Goal: Information Seeking & Learning: Find contact information

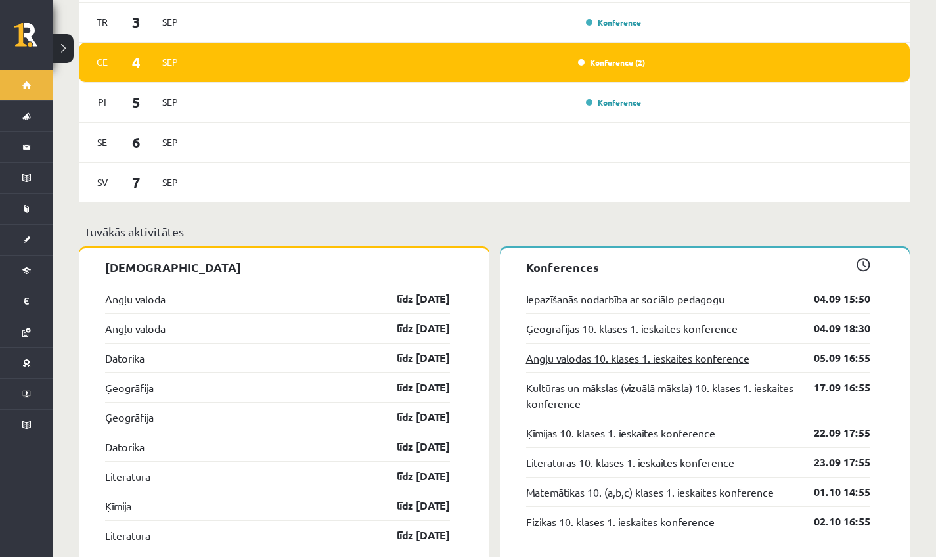
scroll to position [989, 0]
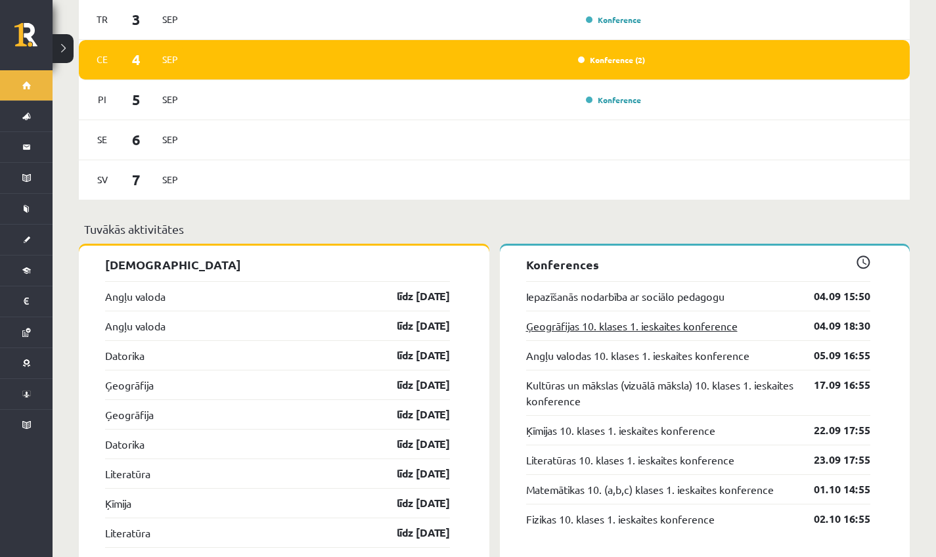
click at [616, 318] on link "Ģeogrāfijas 10. klases 1. ieskaites konference" at bounding box center [632, 326] width 212 height 16
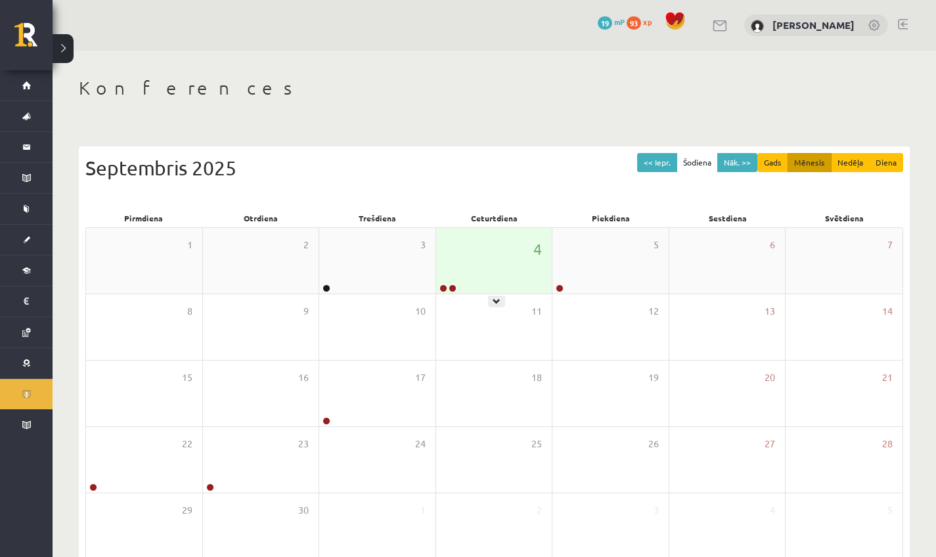
click at [483, 285] on div "4" at bounding box center [494, 261] width 116 height 66
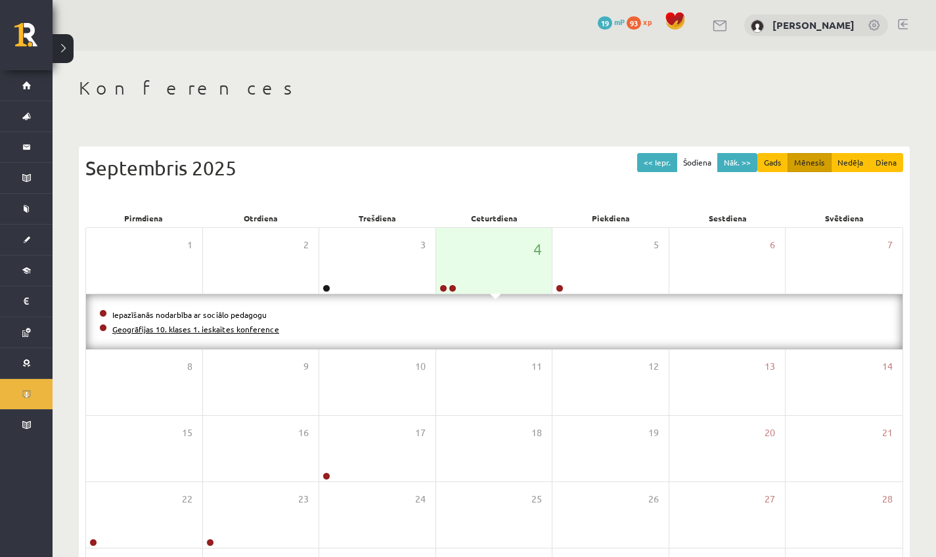
click at [231, 331] on link "Ģeogrāfijas 10. klases 1. ieskaites konference" at bounding box center [195, 329] width 167 height 11
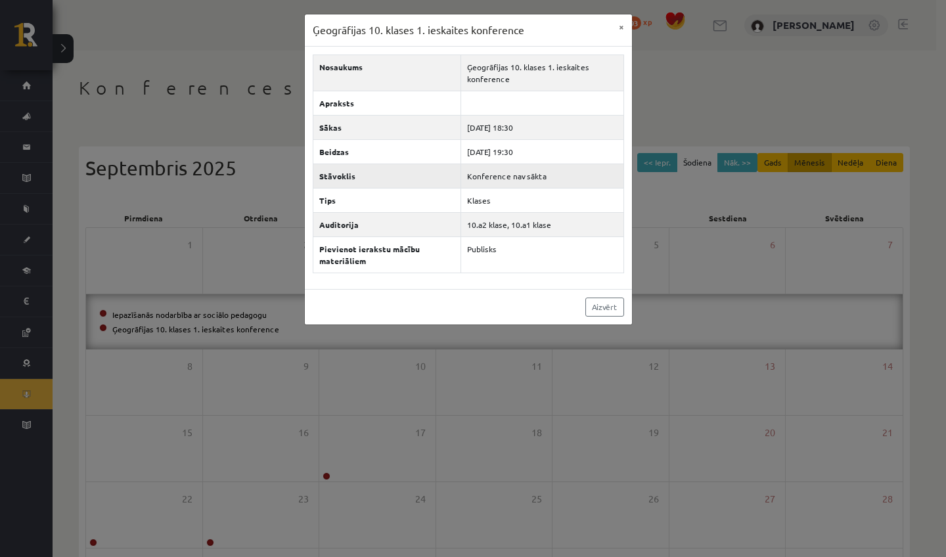
click at [514, 164] on td "Konference nav sākta" at bounding box center [541, 176] width 163 height 24
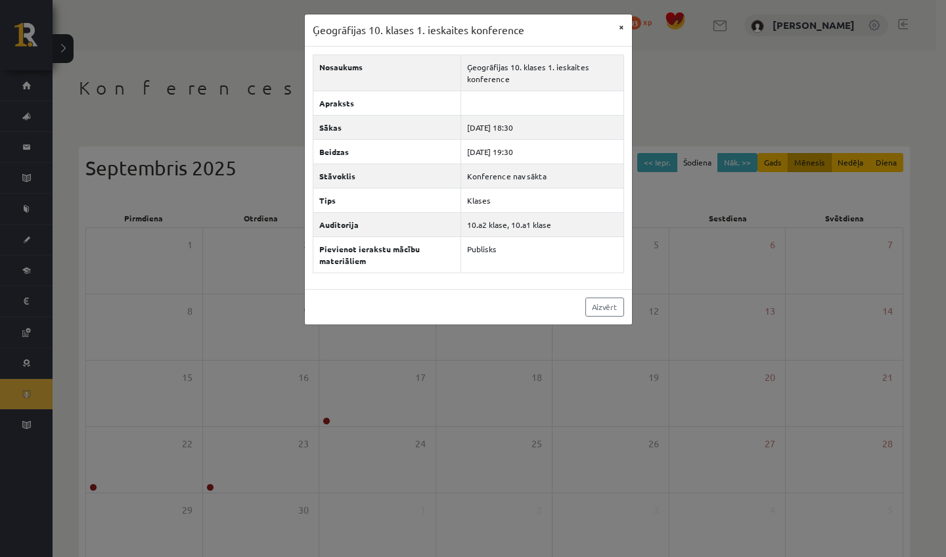
click at [620, 28] on button "×" at bounding box center [621, 26] width 21 height 25
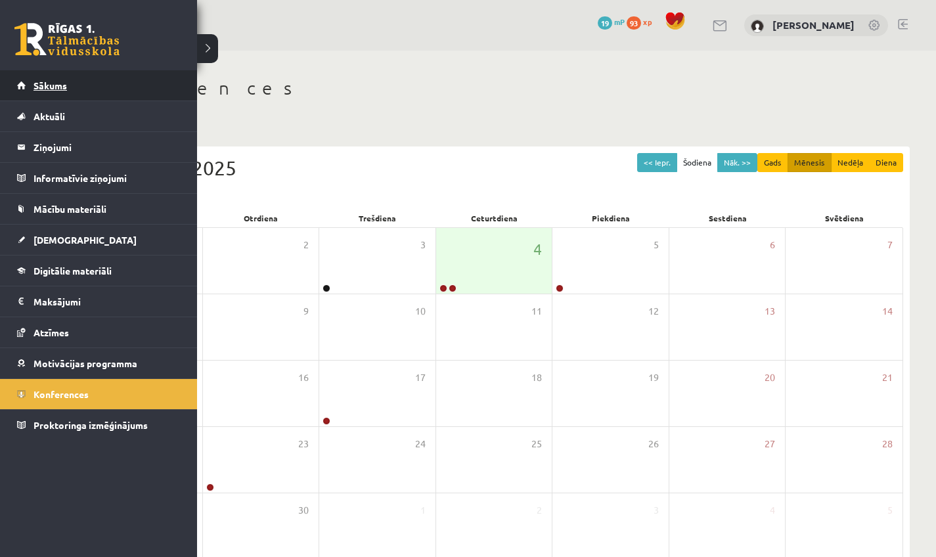
click at [22, 85] on link "Sākums" at bounding box center [99, 85] width 164 height 30
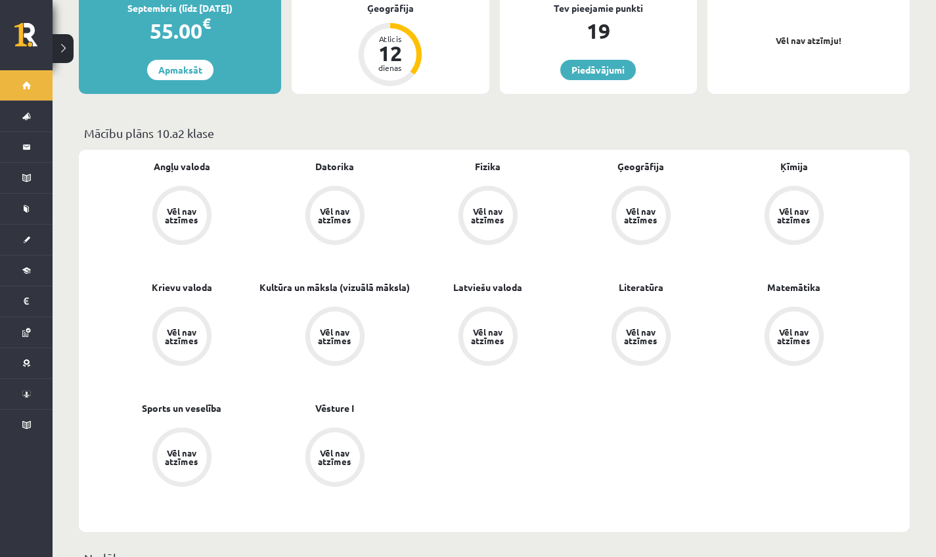
scroll to position [301, 0]
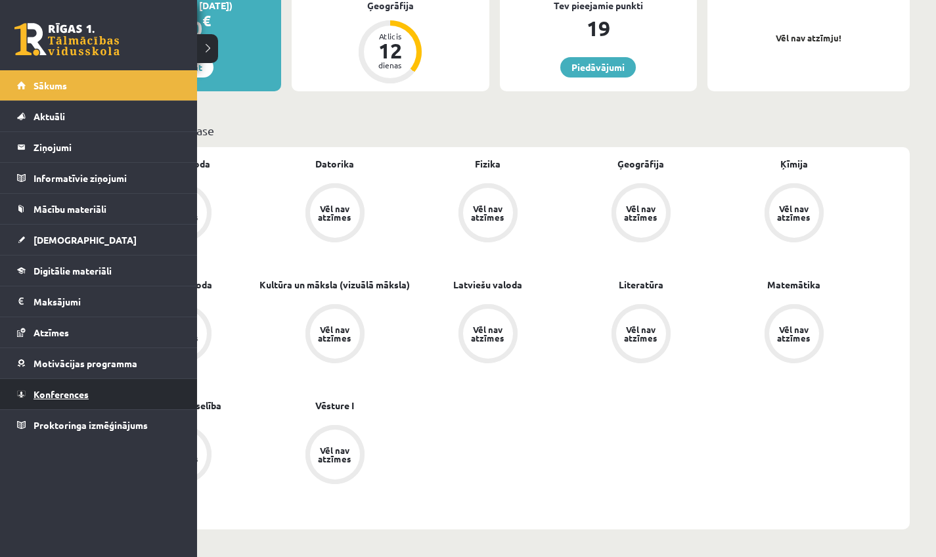
click at [53, 394] on span "Konferences" at bounding box center [60, 394] width 55 height 12
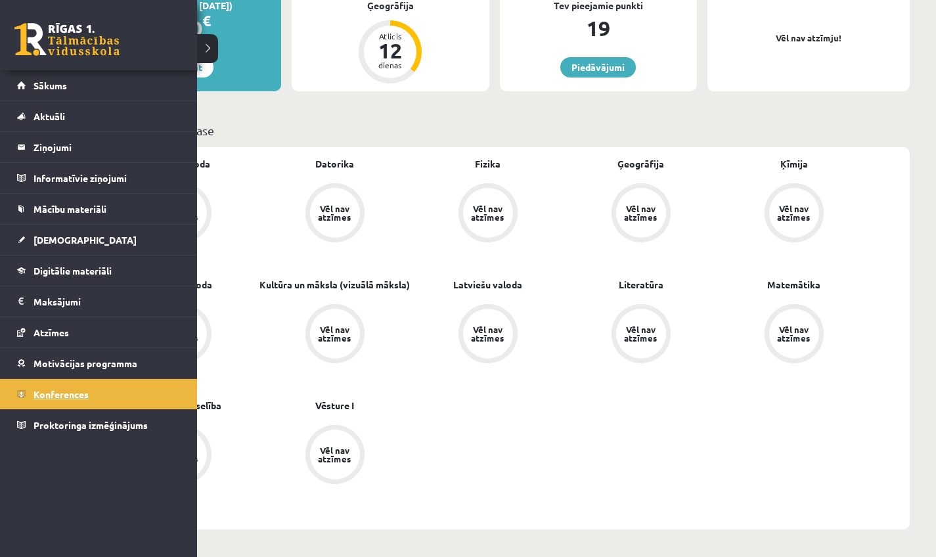
click at [41, 407] on link "Konferences" at bounding box center [99, 394] width 164 height 30
click at [20, 409] on link "Konferences" at bounding box center [99, 394] width 164 height 30
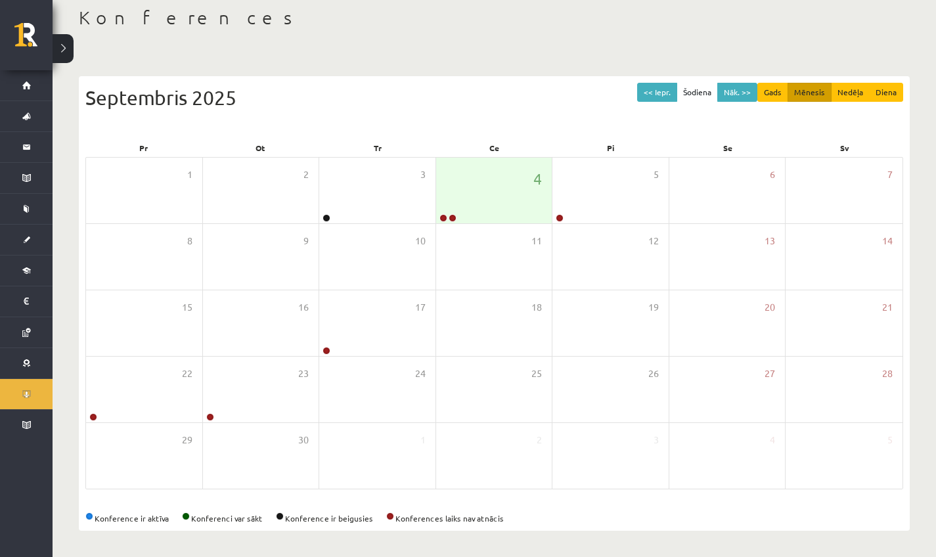
scroll to position [70, 0]
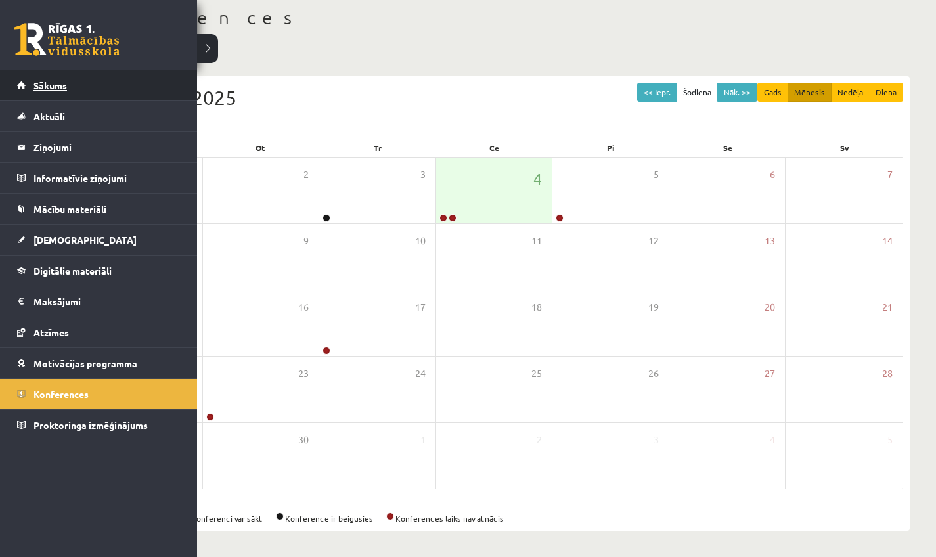
click at [28, 93] on link "Sākums" at bounding box center [99, 85] width 164 height 30
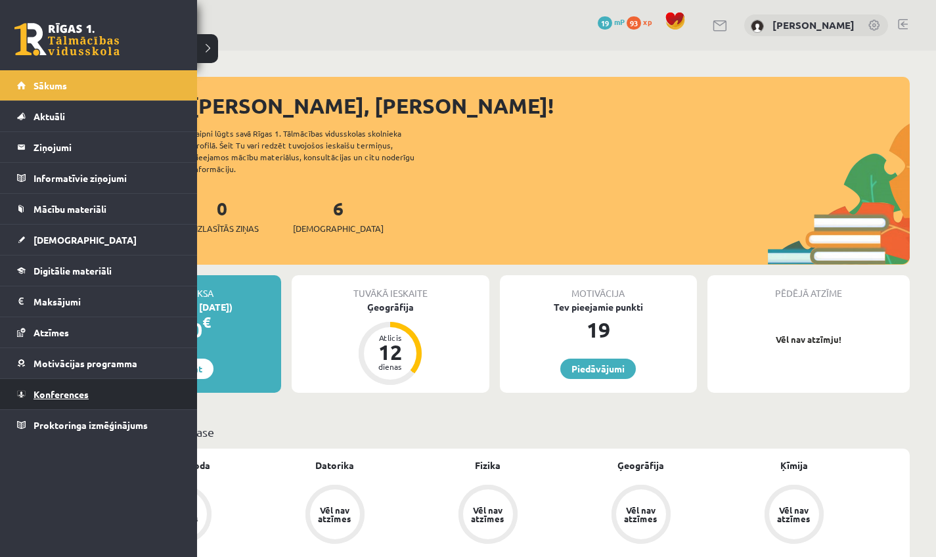
click at [69, 406] on link "Konferences" at bounding box center [99, 394] width 164 height 30
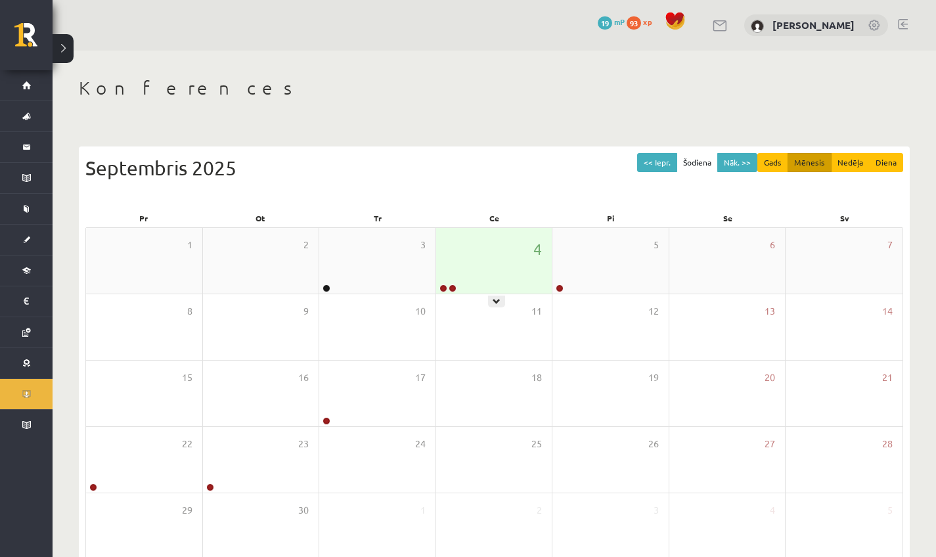
click at [495, 292] on div "4" at bounding box center [494, 261] width 116 height 66
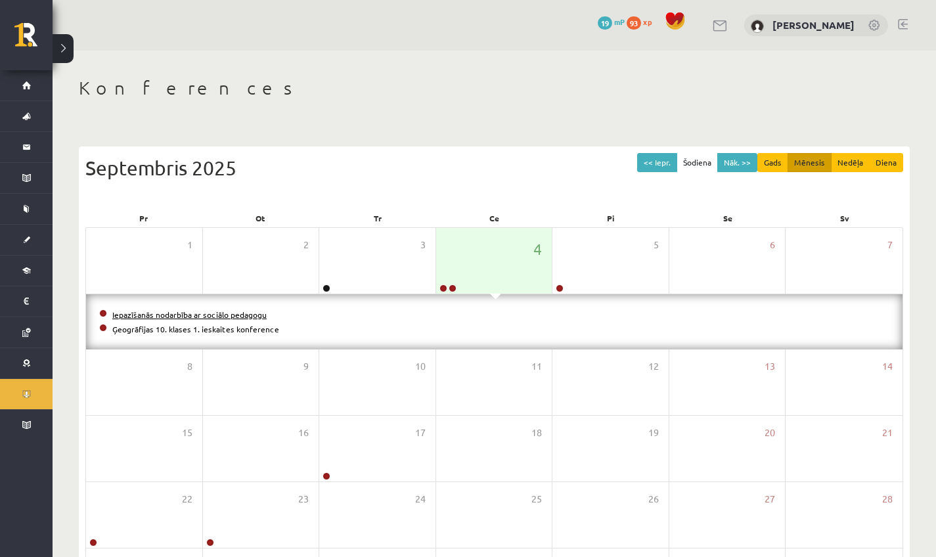
click at [209, 317] on link "Iepazīšanās nodarbība ar sociālo pedagogu" at bounding box center [189, 314] width 154 height 11
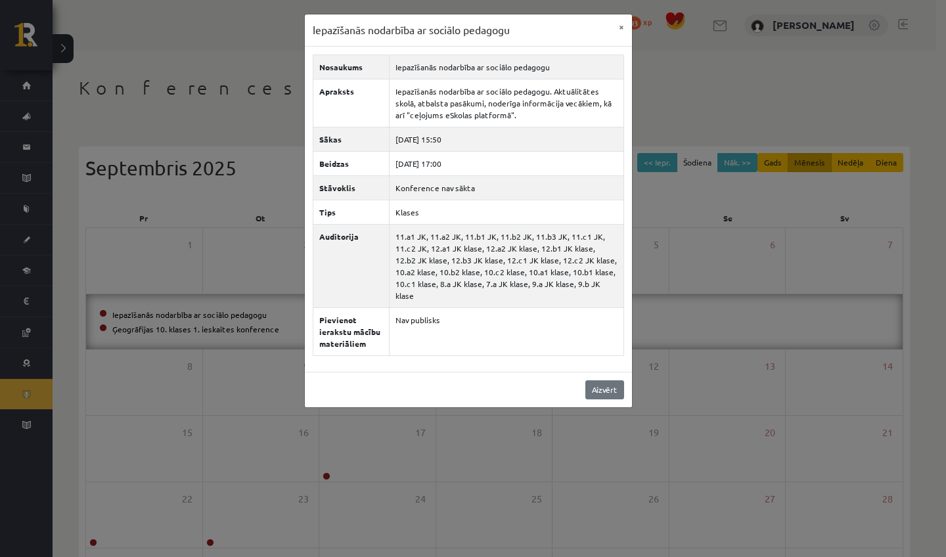
click at [604, 386] on link "Aizvērt" at bounding box center [604, 389] width 39 height 19
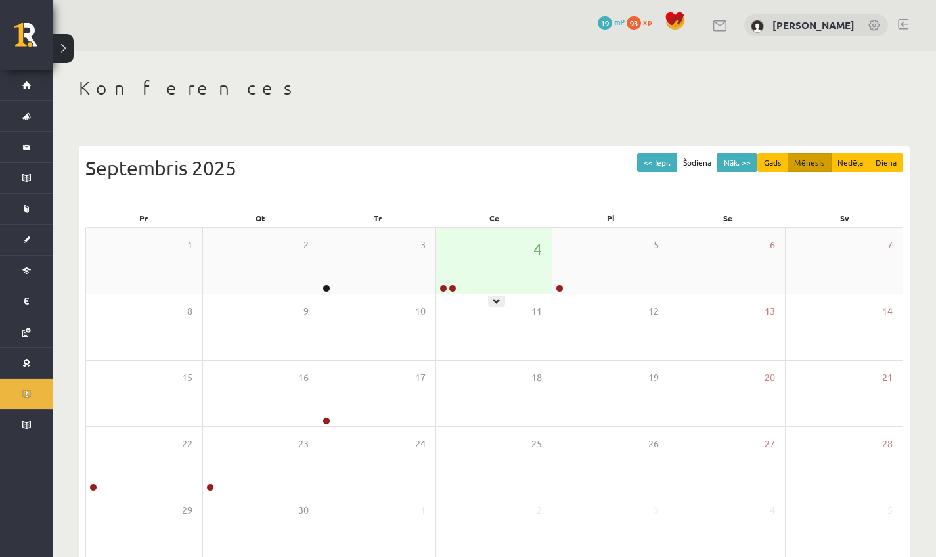
click at [476, 280] on div "4" at bounding box center [494, 261] width 116 height 66
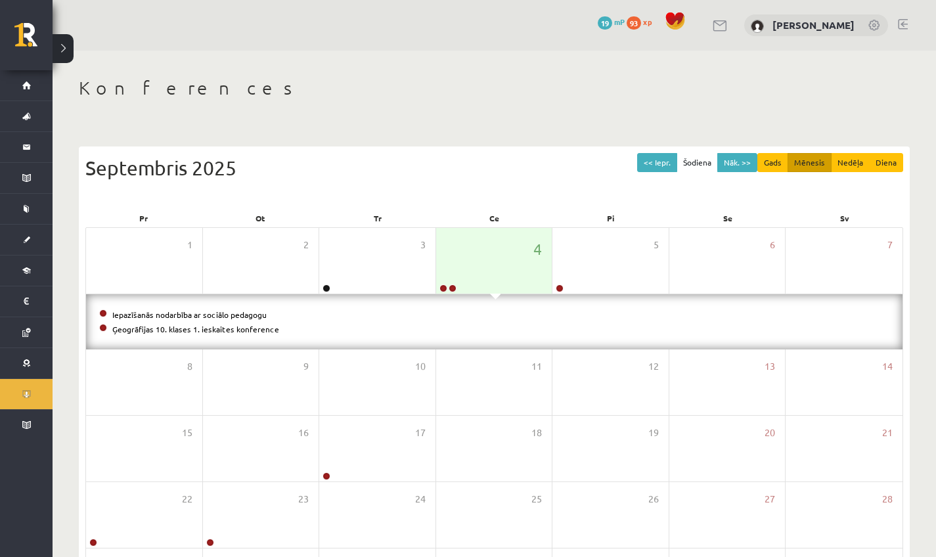
click at [268, 332] on li "Ģeogrāfijas 10. klases 1. ieskaites konference" at bounding box center [494, 329] width 790 height 14
click at [269, 331] on link "Ģeogrāfijas 10. klases 1. ieskaites konference" at bounding box center [195, 329] width 167 height 11
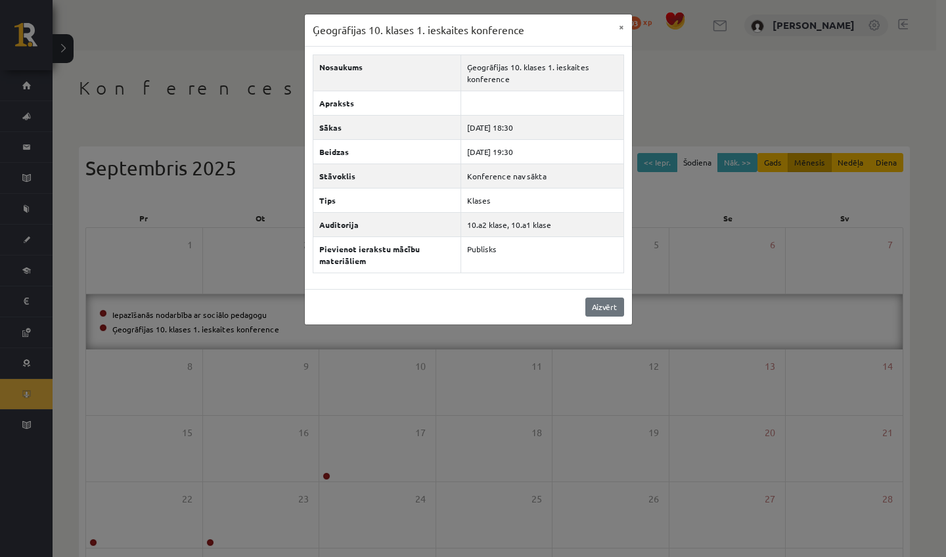
click at [596, 301] on link "Aizvērt" at bounding box center [604, 307] width 39 height 19
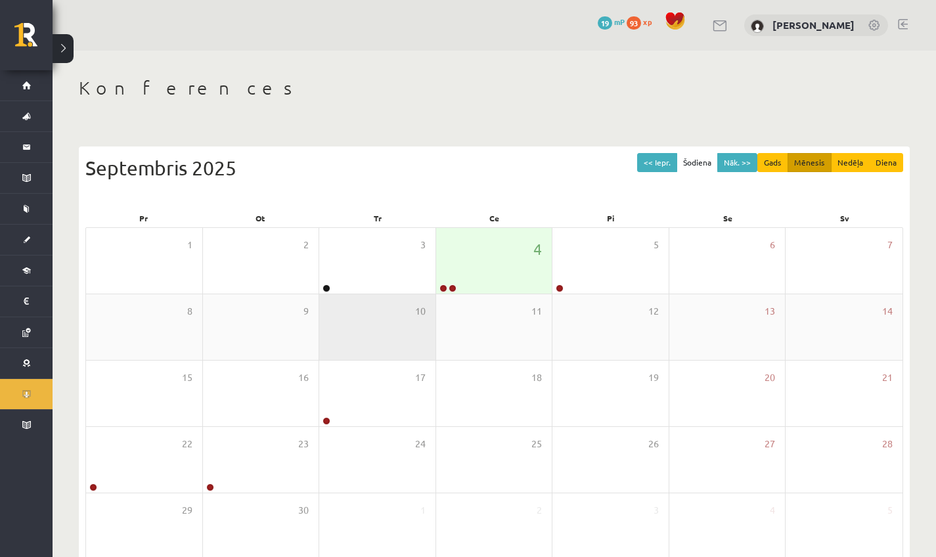
click at [382, 298] on div "10" at bounding box center [377, 327] width 116 height 66
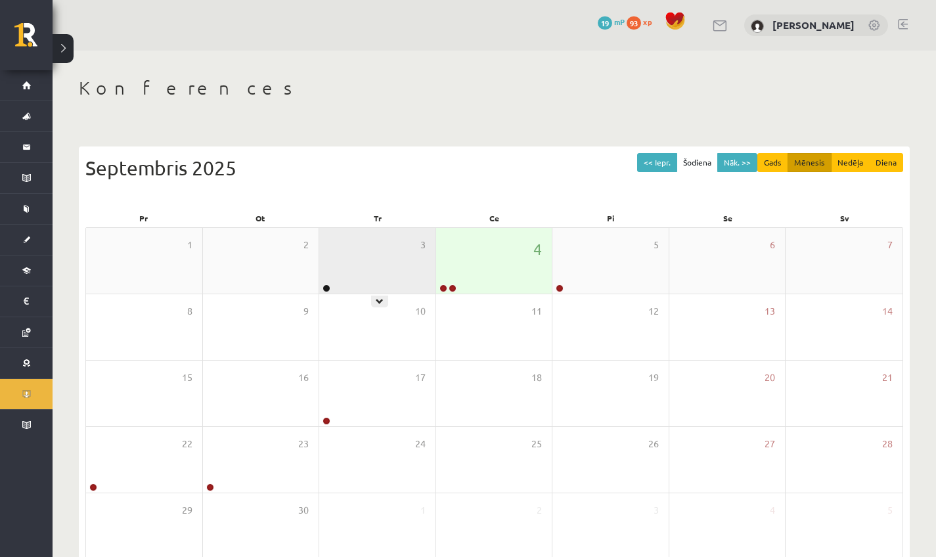
click at [380, 279] on div "3" at bounding box center [377, 261] width 116 height 66
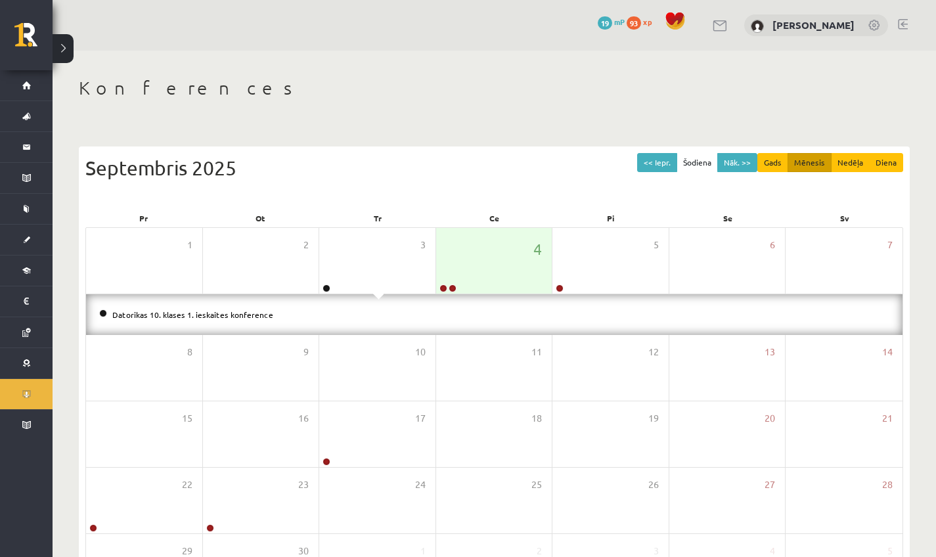
click at [363, 303] on div "Datorikas 10. klases 1. ieskaites konference" at bounding box center [494, 314] width 816 height 41
click at [265, 311] on li "Datorikas 10. klases 1. ieskaites konference" at bounding box center [494, 314] width 790 height 14
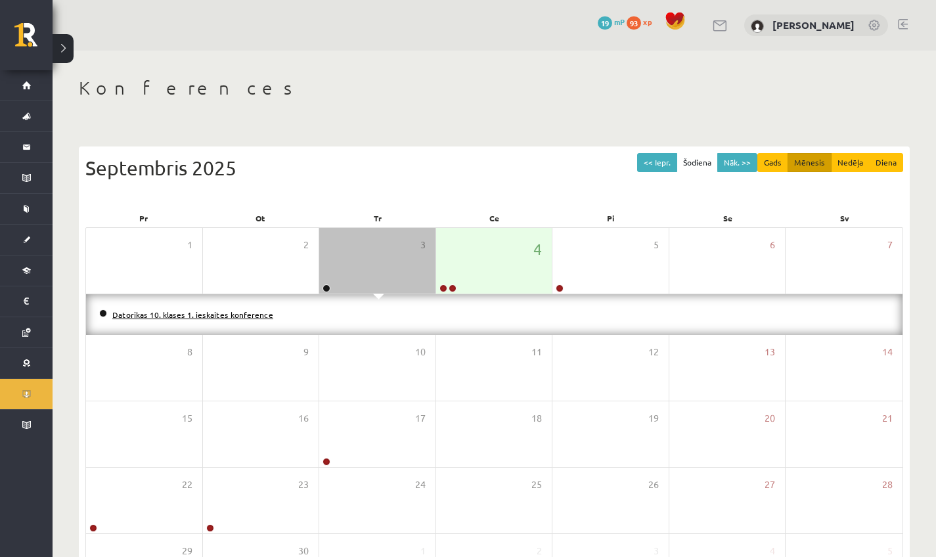
click at [259, 315] on link "Datorikas 10. klases 1. ieskaites konference" at bounding box center [192, 314] width 161 height 11
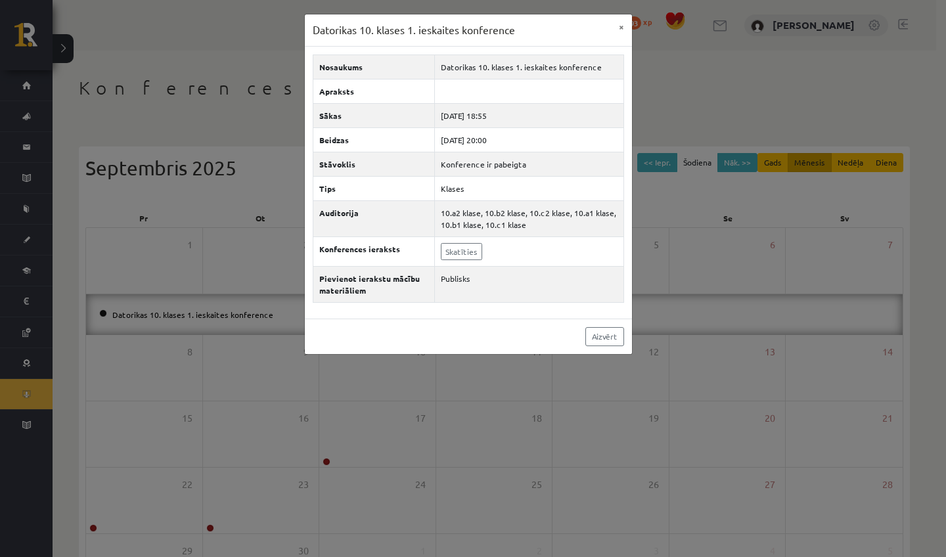
click at [676, 128] on div "Datorikas 10. klases 1. ieskaites konference × Nosaukums Datorikas 10. klases 1…" at bounding box center [473, 278] width 946 height 557
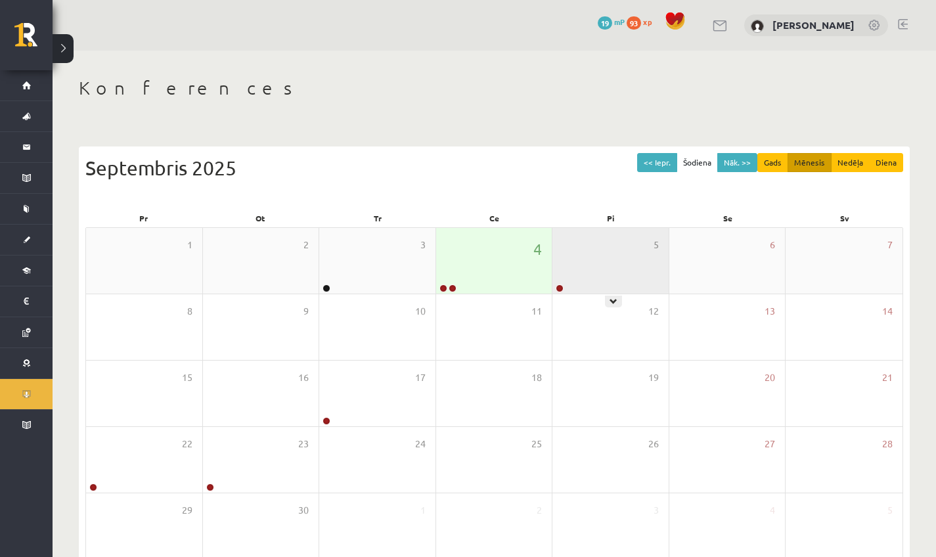
click at [613, 277] on div "5" at bounding box center [610, 261] width 116 height 66
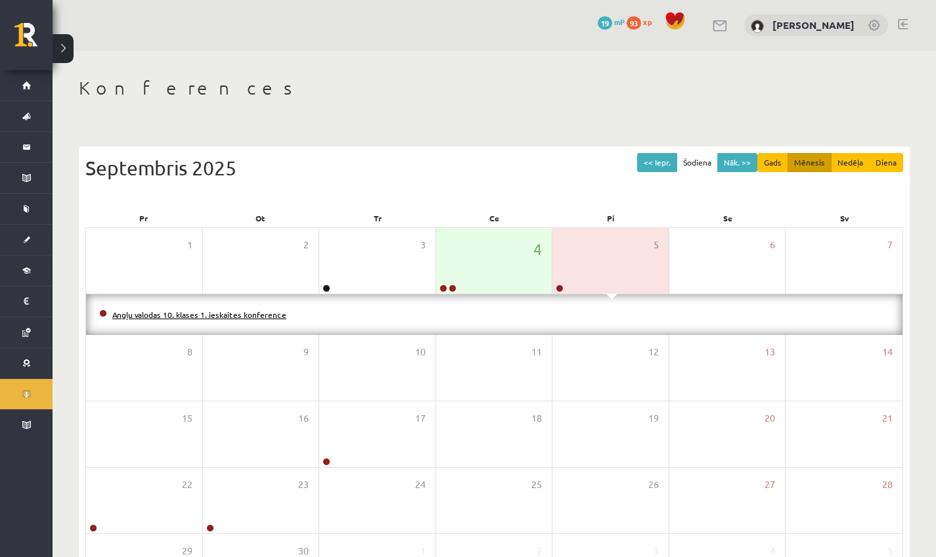
click at [218, 317] on link "Angļu valodas 10. klases 1. ieskaites konference" at bounding box center [199, 314] width 174 height 11
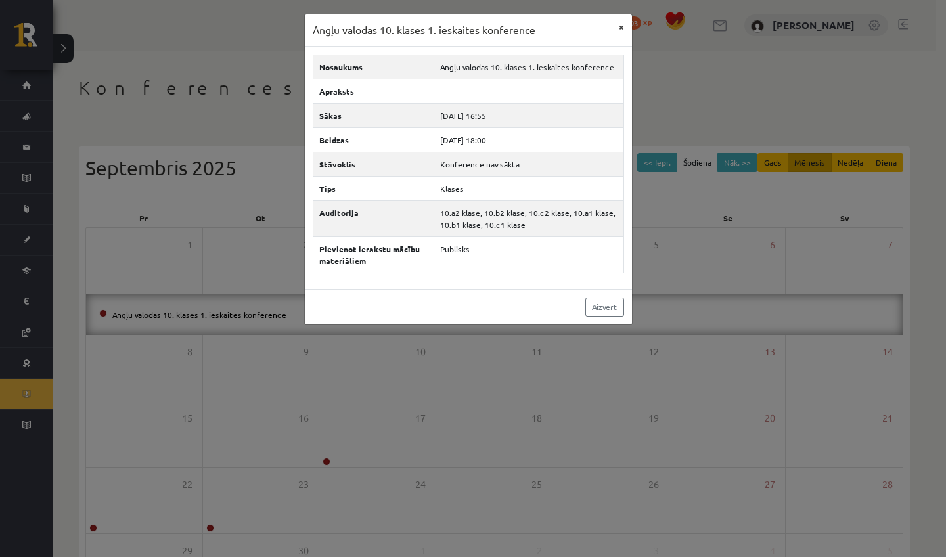
click at [616, 25] on button "×" at bounding box center [621, 26] width 21 height 25
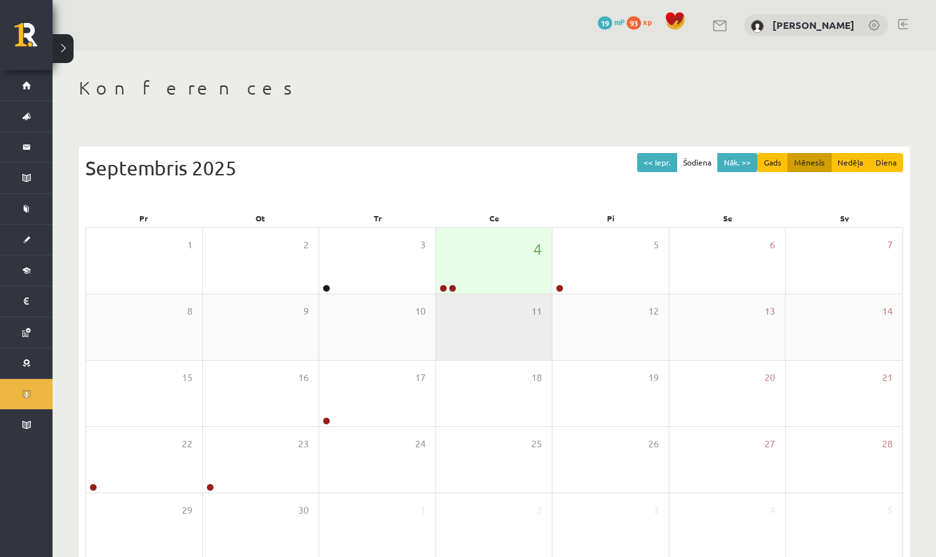
click at [494, 297] on div "11" at bounding box center [494, 327] width 116 height 66
click at [494, 291] on div "4" at bounding box center [494, 261] width 116 height 66
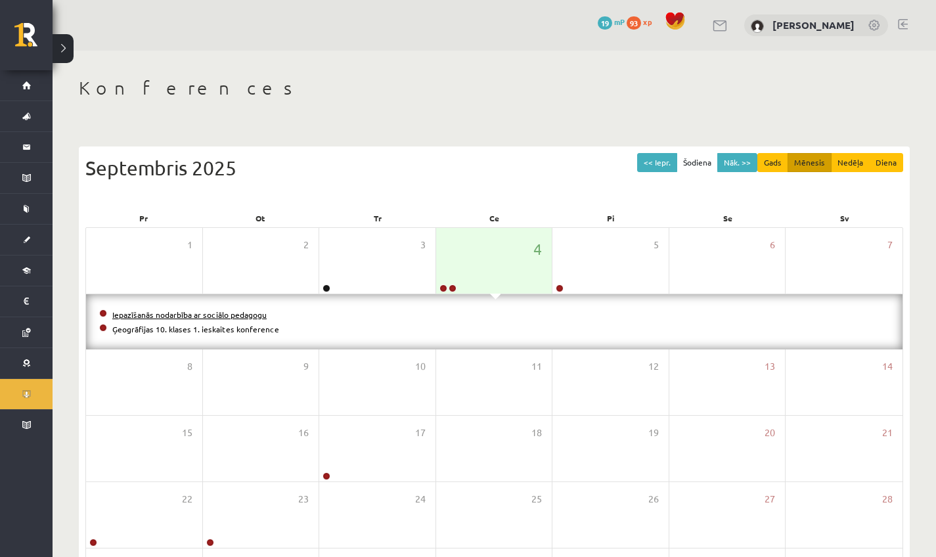
click at [225, 311] on link "Iepazīšanās nodarbība ar sociālo pedagogu" at bounding box center [189, 314] width 154 height 11
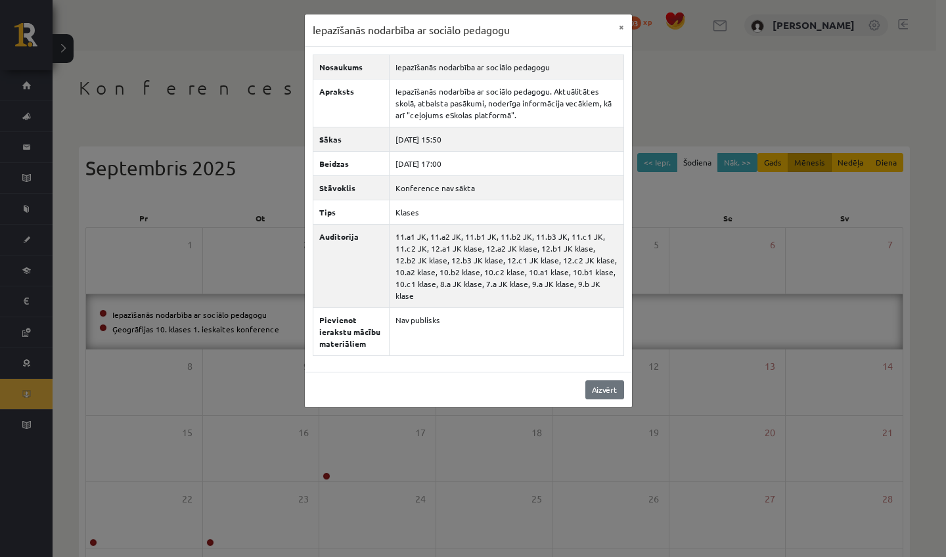
click at [592, 392] on link "Aizvērt" at bounding box center [604, 389] width 39 height 19
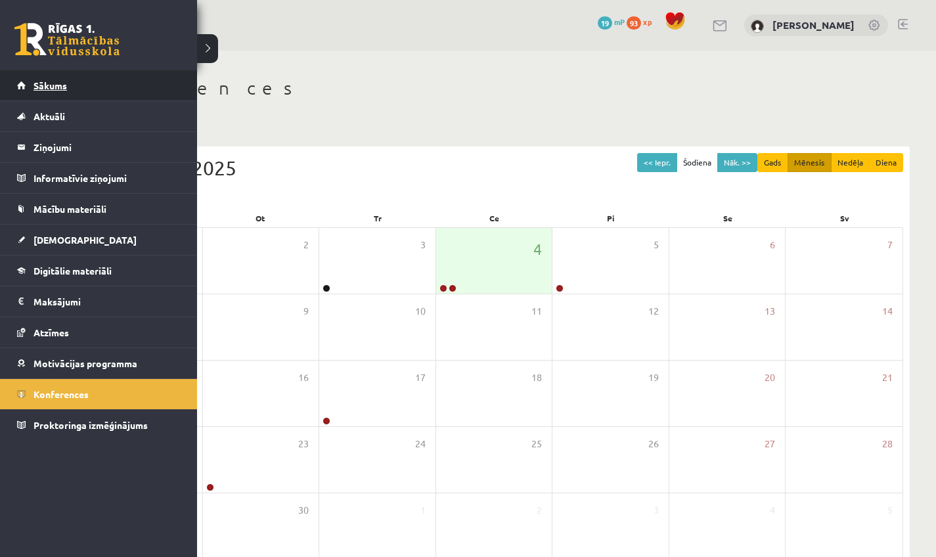
click at [55, 76] on link "Sākums" at bounding box center [99, 85] width 164 height 30
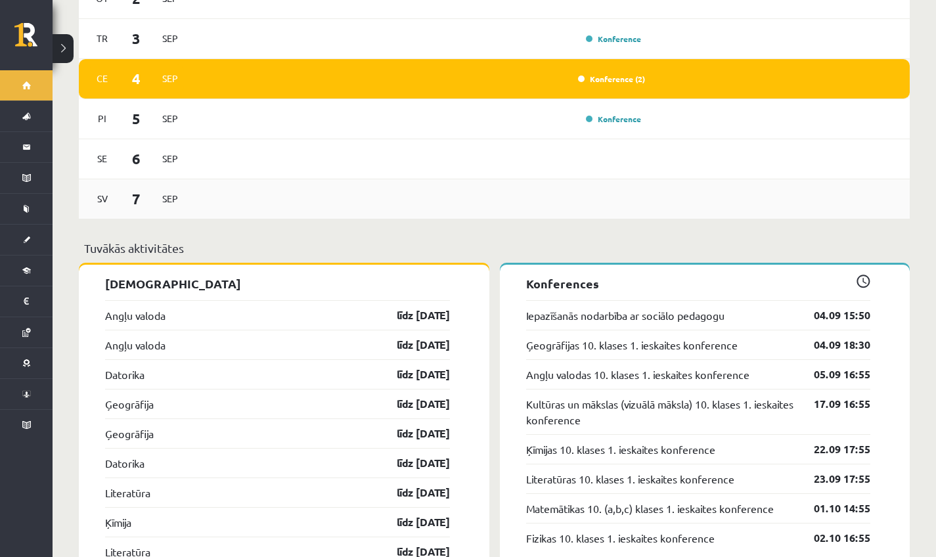
scroll to position [973, 0]
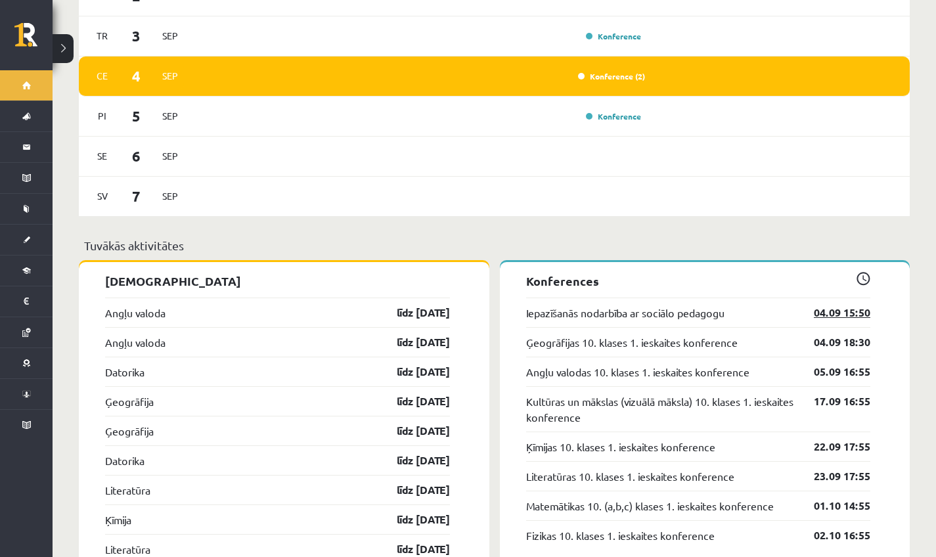
drag, startPoint x: 870, startPoint y: 297, endPoint x: 849, endPoint y: 297, distance: 21.0
click at [849, 305] on link "04.09 15:50" at bounding box center [832, 313] width 76 height 16
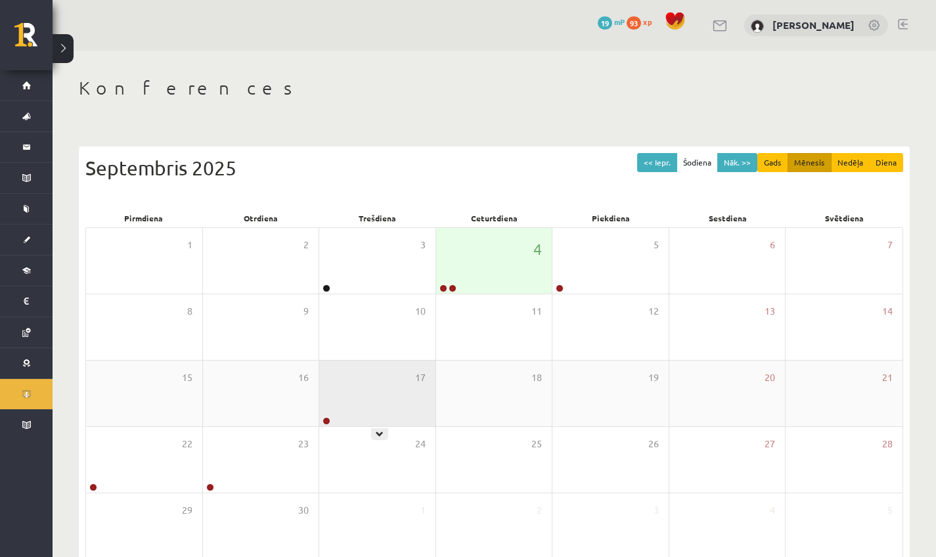
click at [375, 419] on div "17" at bounding box center [377, 394] width 116 height 66
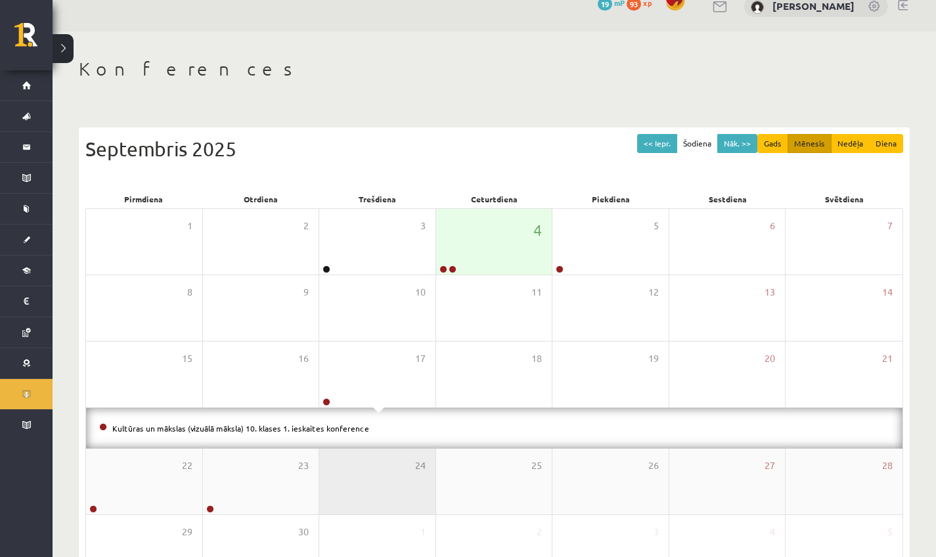
scroll to position [30, 0]
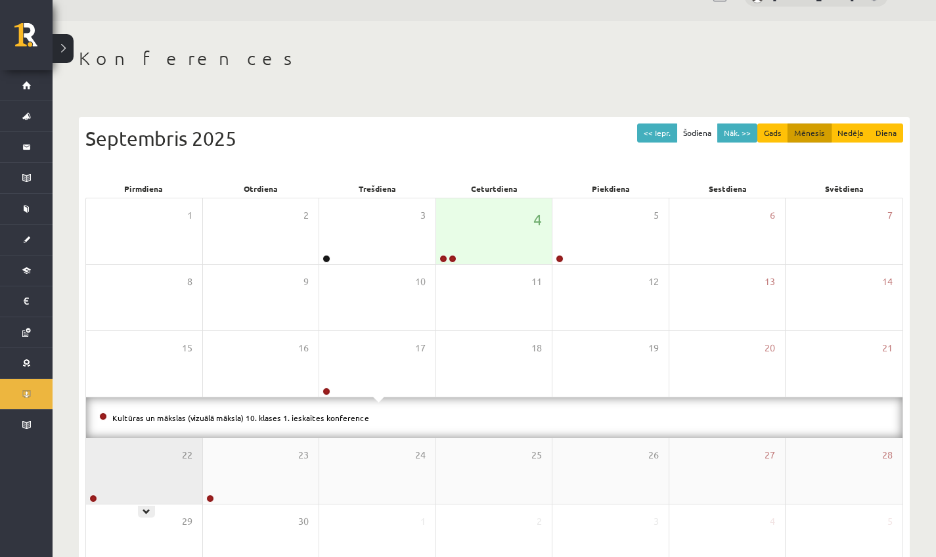
click at [139, 470] on div "22" at bounding box center [144, 471] width 116 height 66
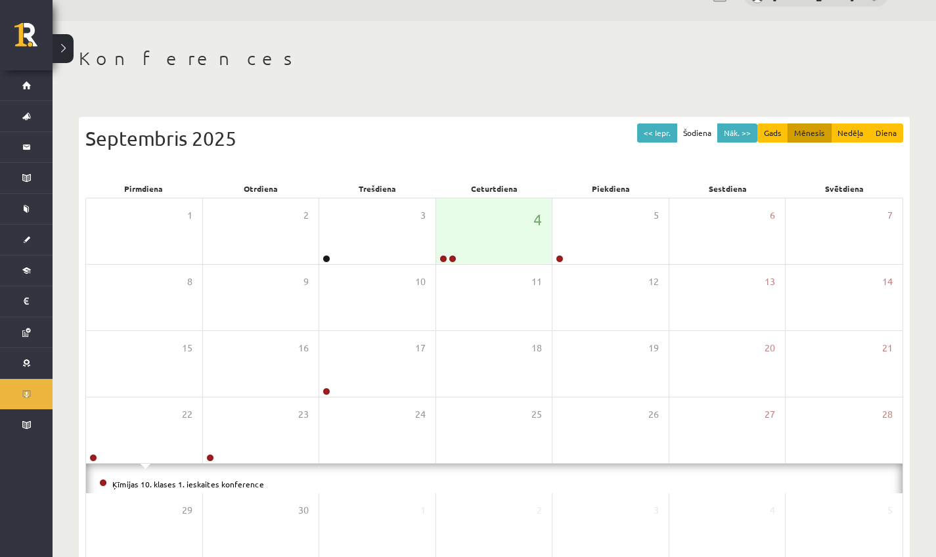
scroll to position [32, 0]
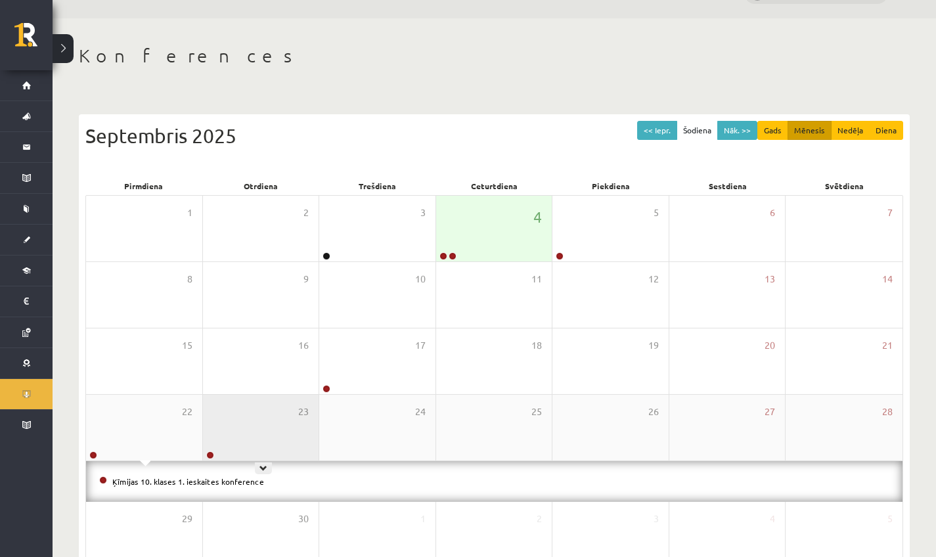
click at [236, 458] on div "23" at bounding box center [261, 428] width 116 height 66
click at [284, 438] on div "23" at bounding box center [261, 428] width 116 height 66
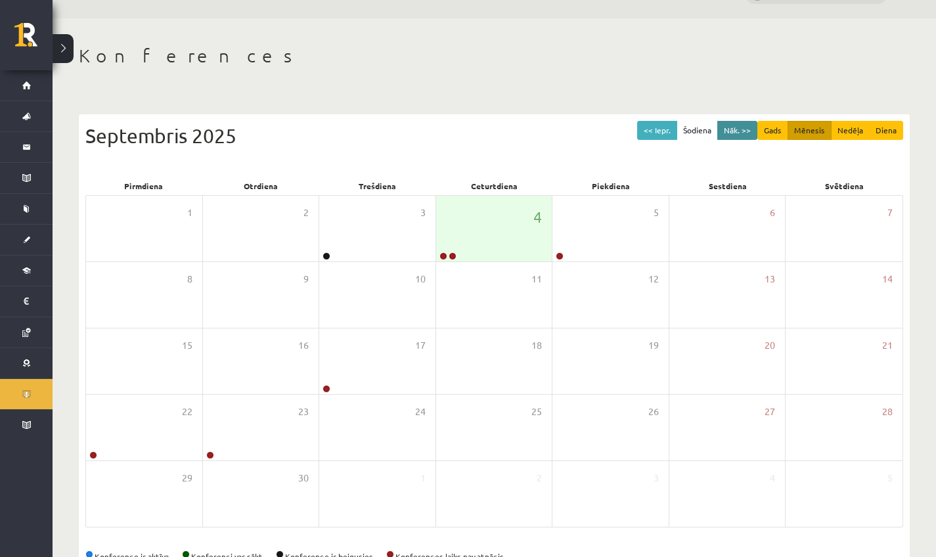
click at [735, 123] on button "Nāk. >>" at bounding box center [737, 130] width 40 height 19
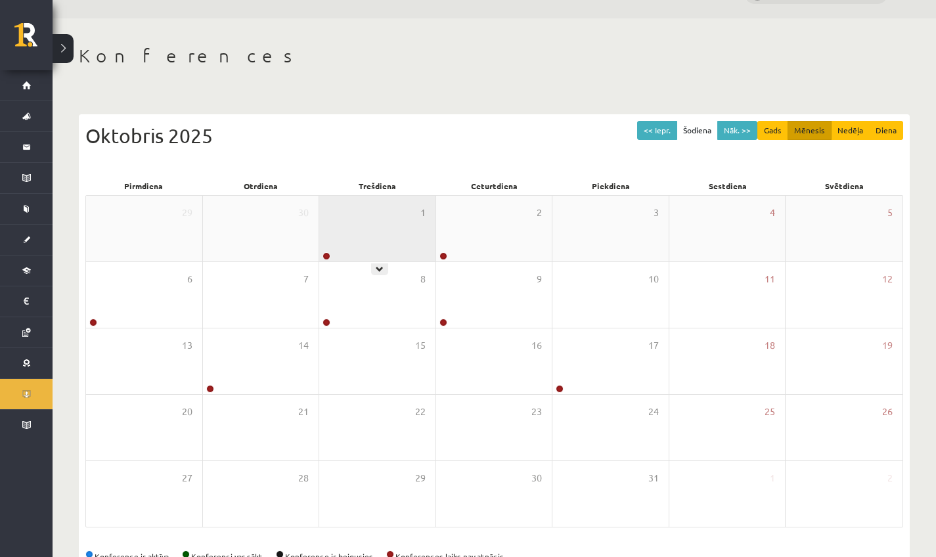
click at [373, 256] on div "1" at bounding box center [377, 229] width 116 height 66
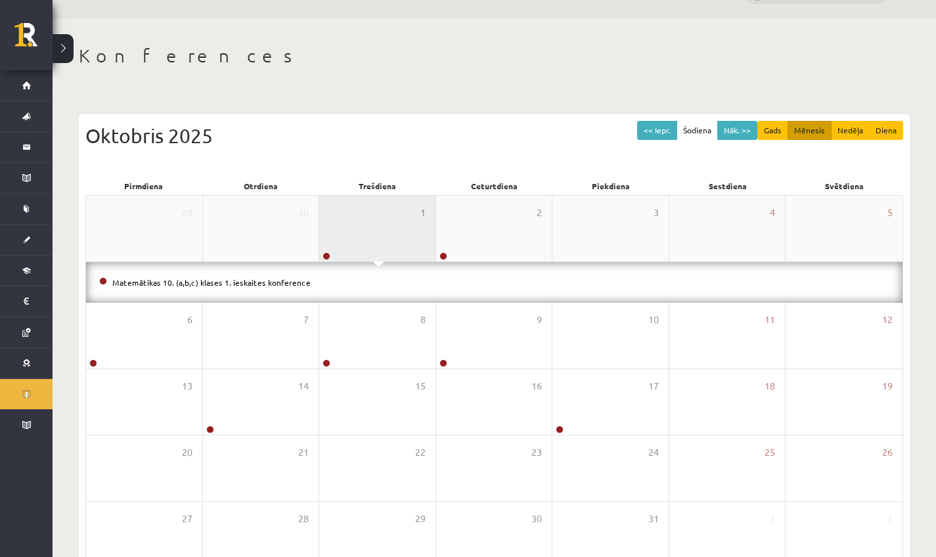
click at [373, 256] on div "1" at bounding box center [377, 229] width 116 height 66
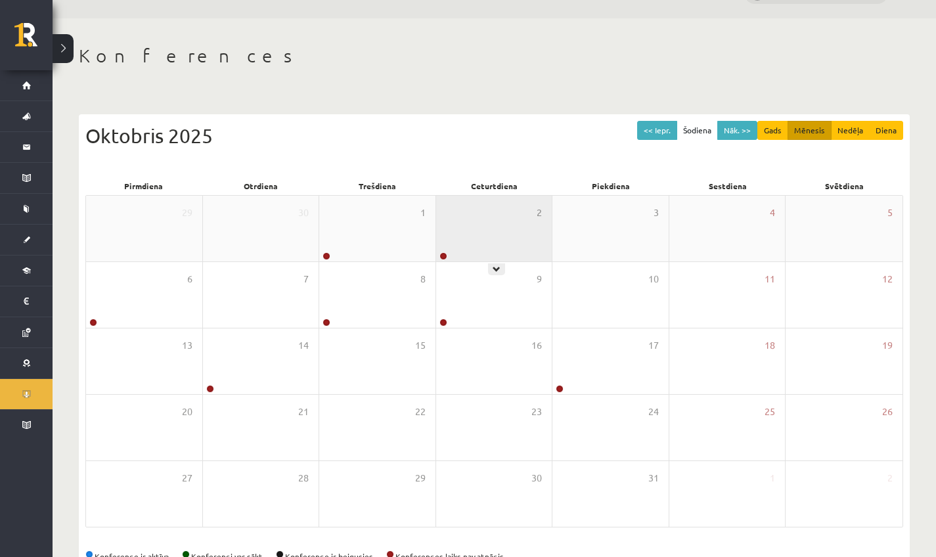
click at [485, 247] on div "2" at bounding box center [494, 229] width 116 height 66
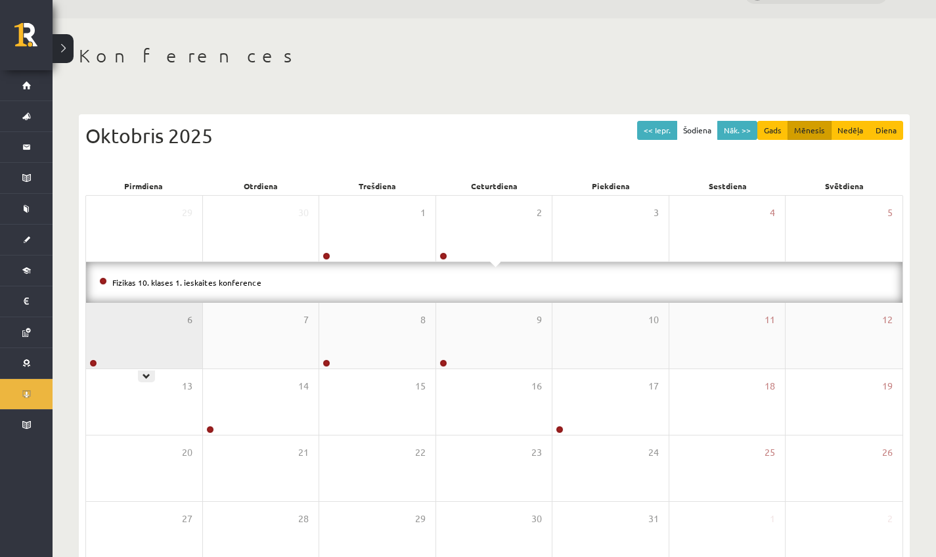
click at [94, 342] on div "6" at bounding box center [144, 336] width 116 height 66
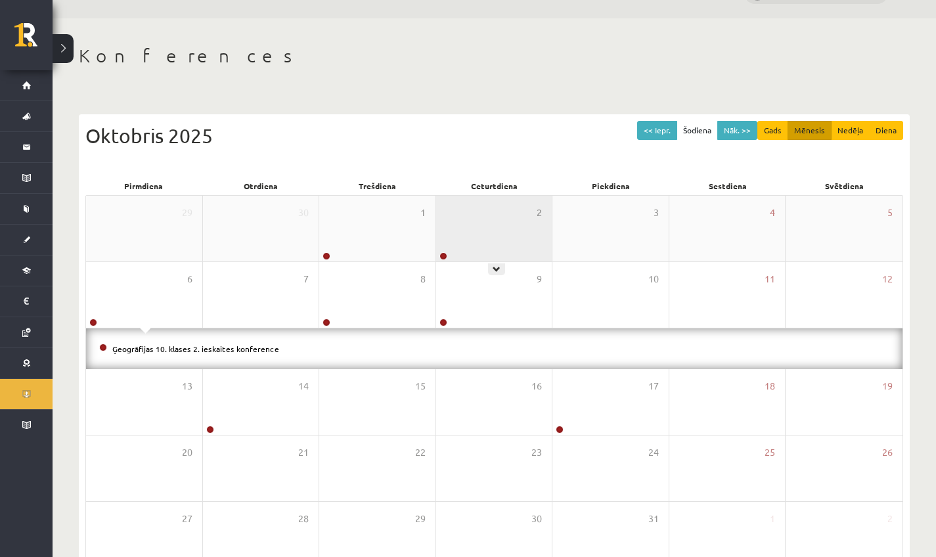
click at [458, 252] on div "2" at bounding box center [494, 229] width 116 height 66
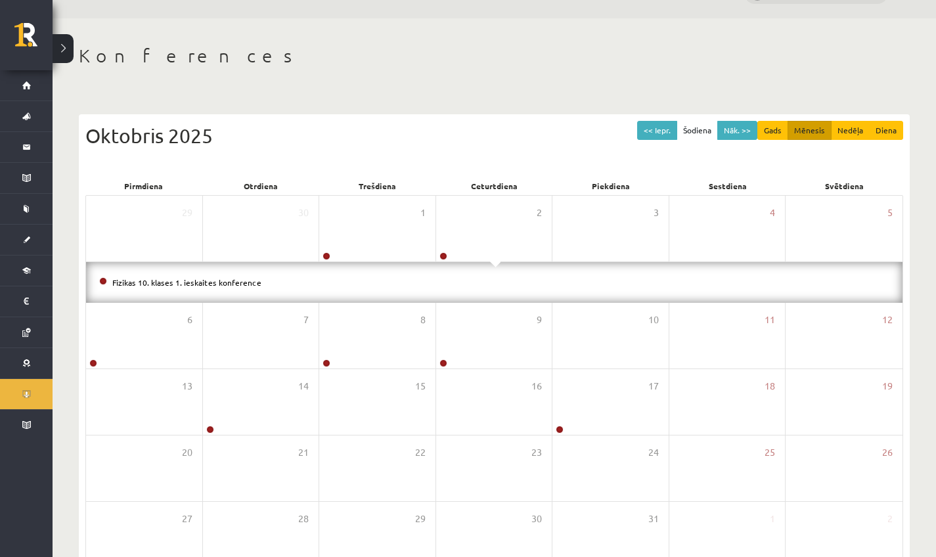
click at [448, 270] on div "Fizikas 10. klases 1. ieskaites konference" at bounding box center [494, 282] width 816 height 41
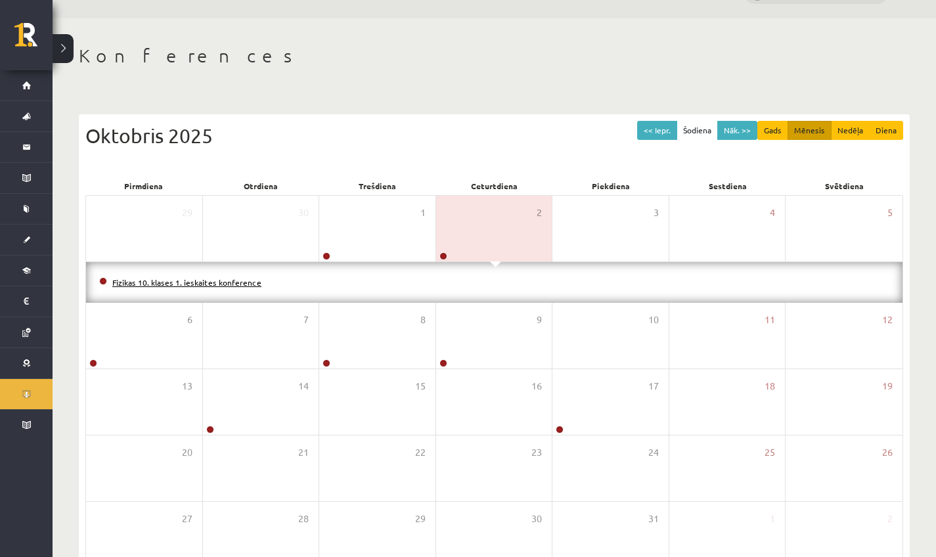
click at [227, 279] on link "Fizikas 10. klases 1. ieskaites konference" at bounding box center [186, 282] width 149 height 11
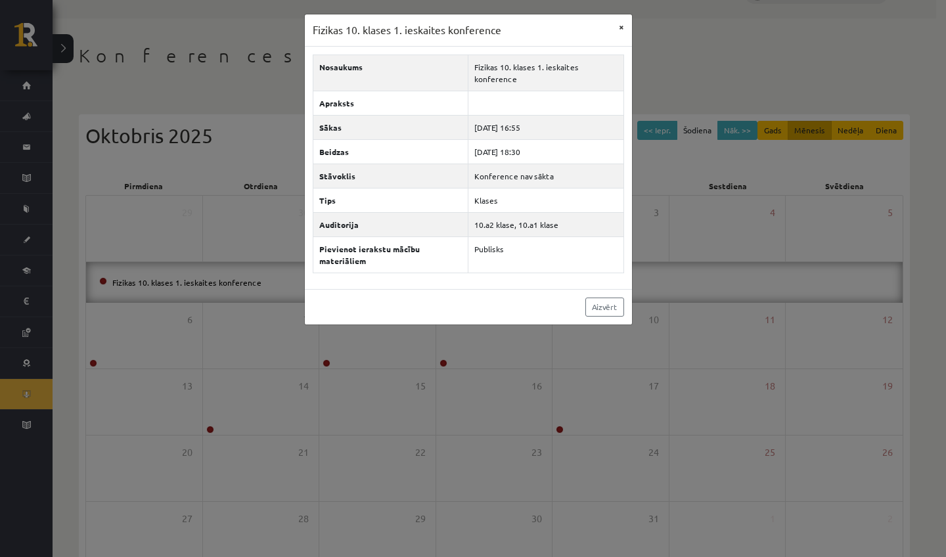
click at [623, 26] on button "×" at bounding box center [621, 26] width 21 height 25
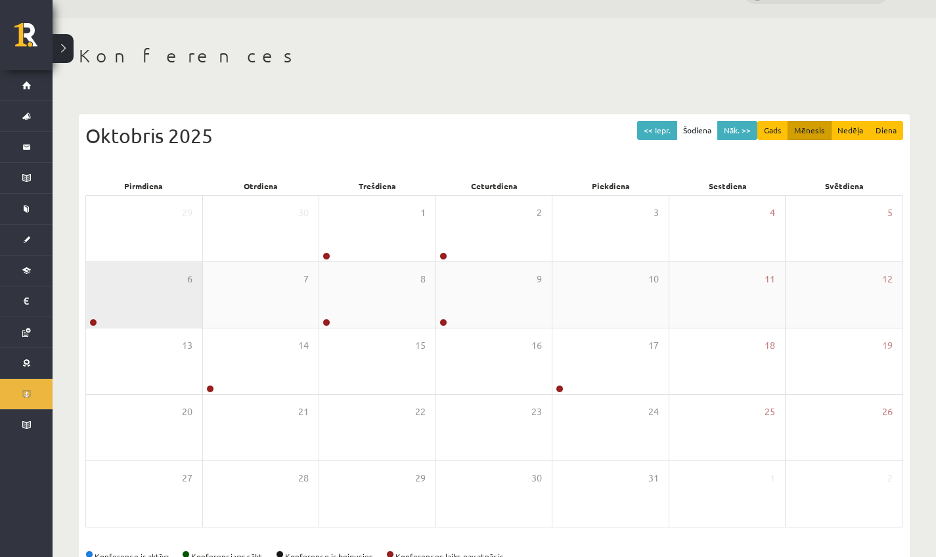
drag, startPoint x: 91, startPoint y: 318, endPoint x: 109, endPoint y: 315, distance: 18.6
click at [109, 315] on div "6" at bounding box center [144, 295] width 116 height 66
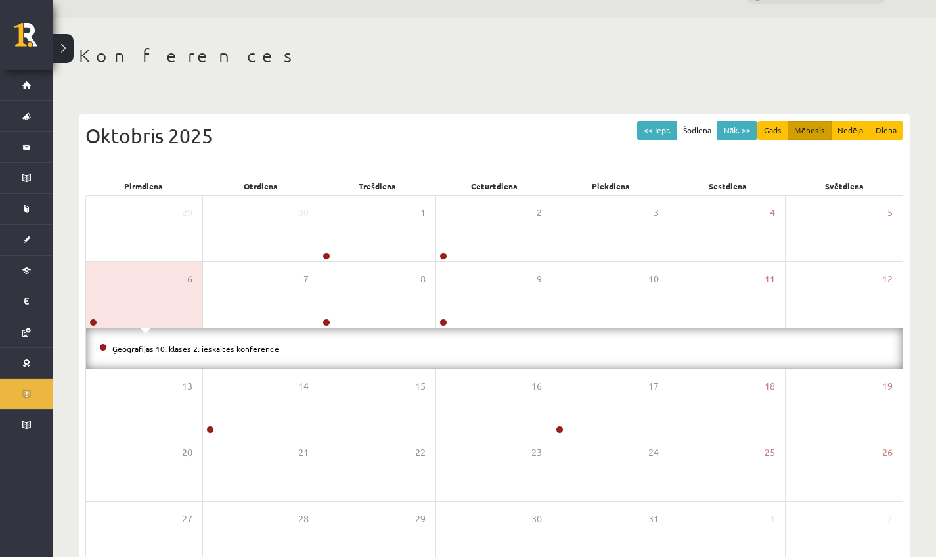
click at [227, 350] on link "Ģeogrāfijas 10. klases 2. ieskaites konference" at bounding box center [195, 349] width 167 height 11
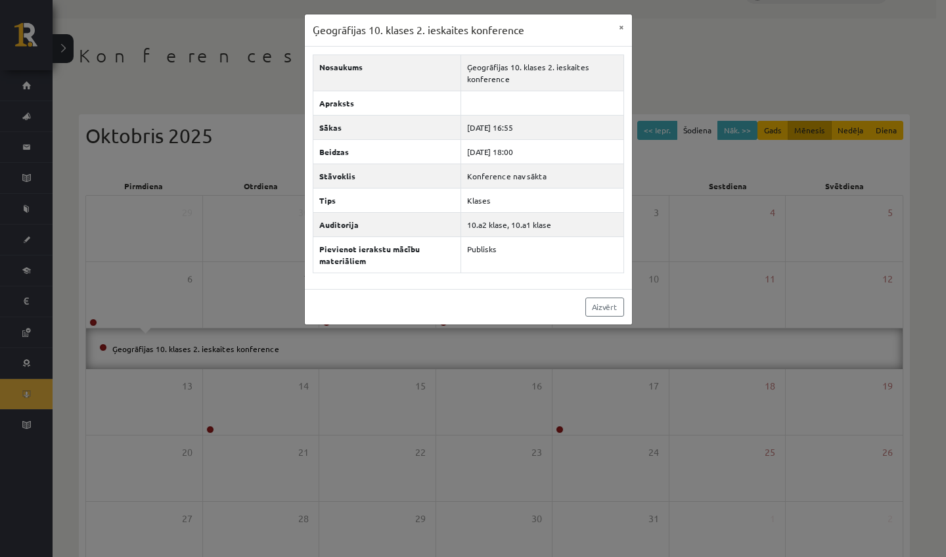
click at [726, 364] on div "Ģeogrāfijas 10. klases 2. ieskaites konference × Nosaukums Ģeogrāfijas 10. klas…" at bounding box center [473, 278] width 946 height 557
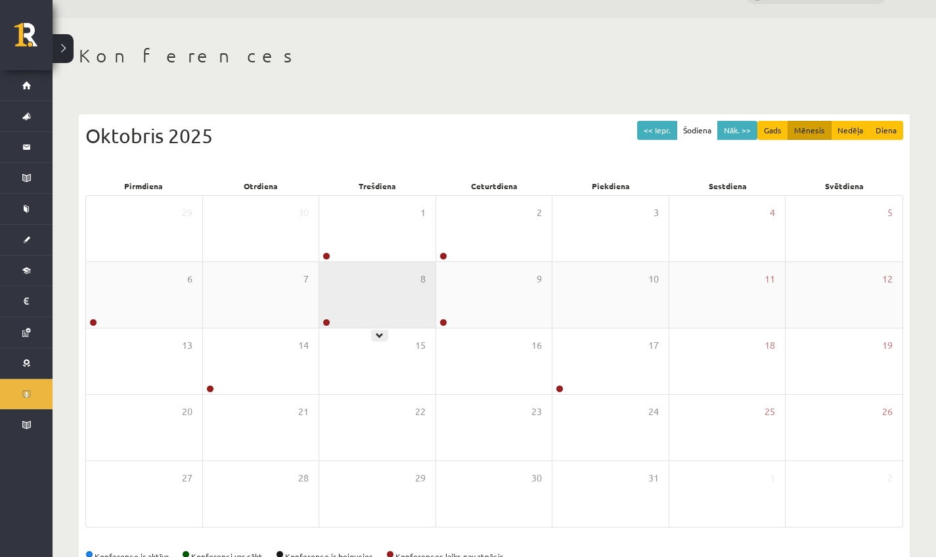
click at [361, 326] on div "8" at bounding box center [377, 295] width 116 height 66
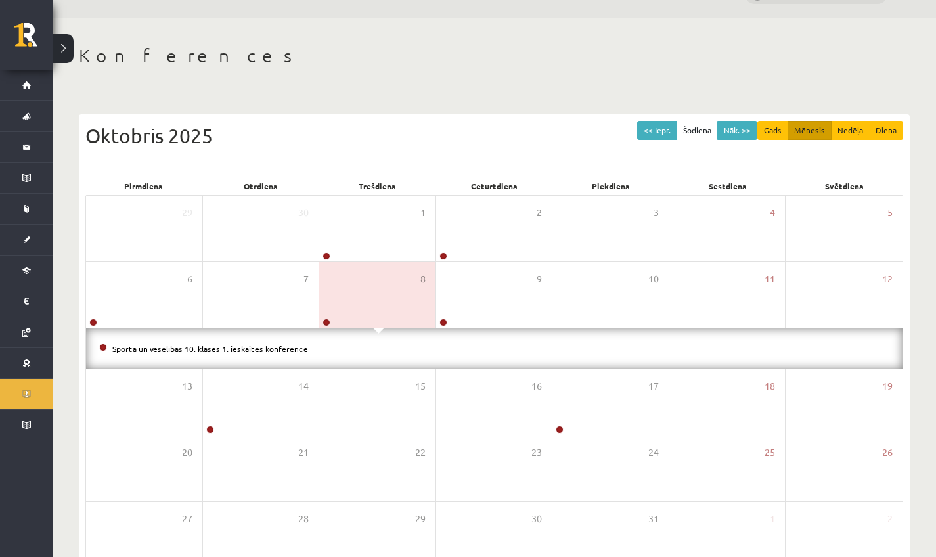
click at [287, 351] on link "Sporta un veselības 10. klases 1. ieskaites konference" at bounding box center [210, 349] width 196 height 11
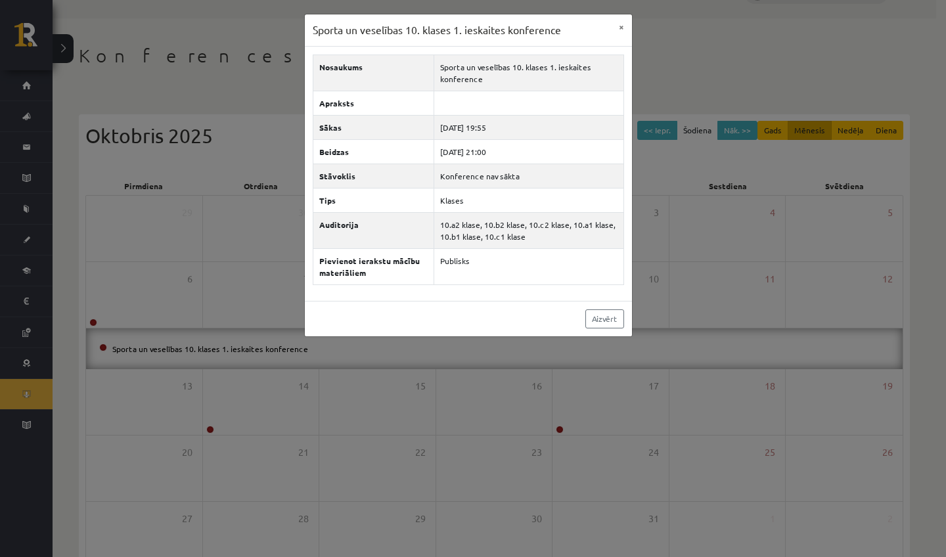
click at [330, 371] on div "Sporta un veselības 10. klases 1. ieskaites konference × Nosaukums Sporta un ve…" at bounding box center [473, 278] width 946 height 557
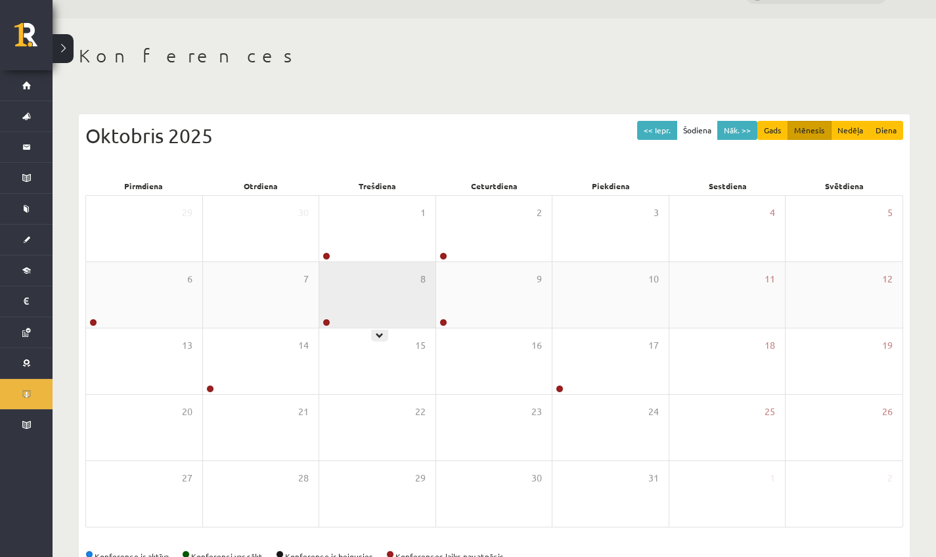
click at [388, 314] on div "8" at bounding box center [377, 295] width 116 height 66
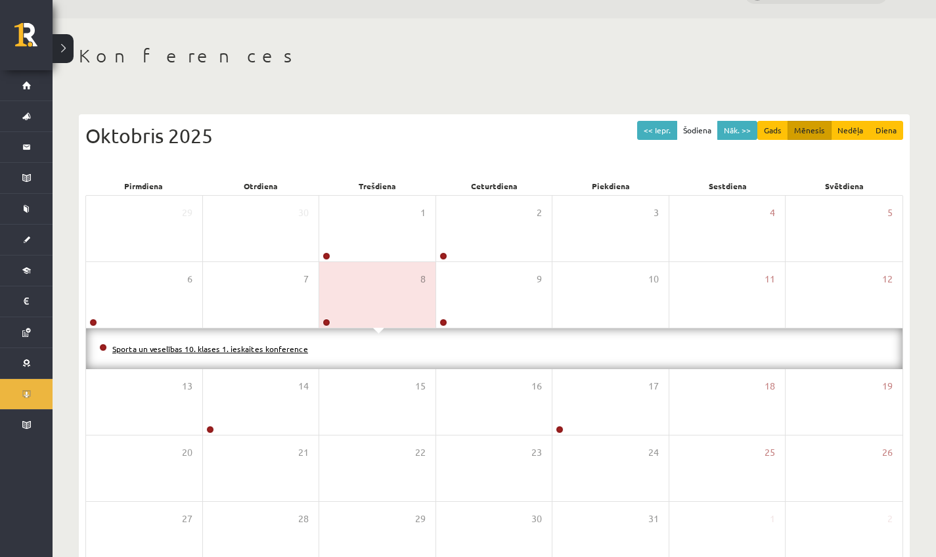
click at [278, 351] on link "Sporta un veselības 10. klases 1. ieskaites konference" at bounding box center [210, 349] width 196 height 11
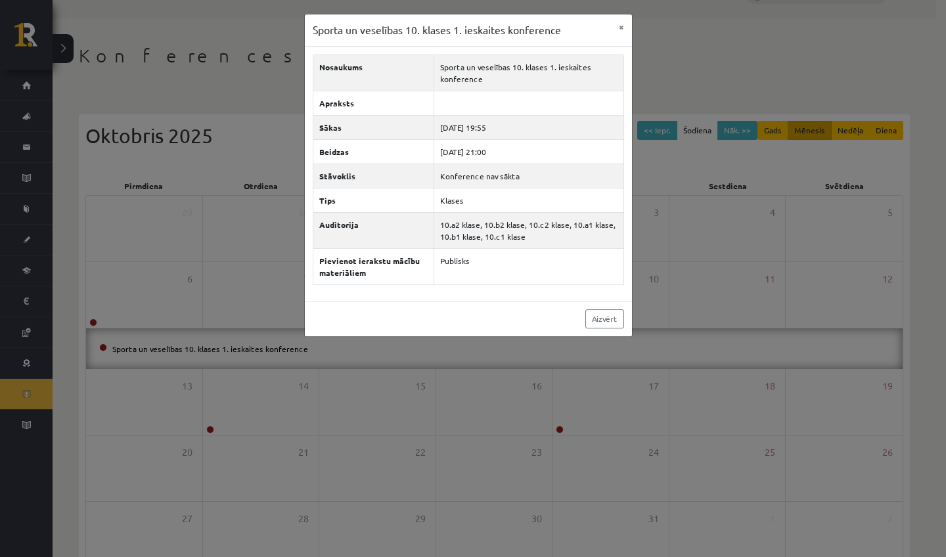
click at [438, 419] on div "Sporta un veselības 10. klases 1. ieskaites konference × Nosaukums Sporta un ve…" at bounding box center [473, 278] width 946 height 557
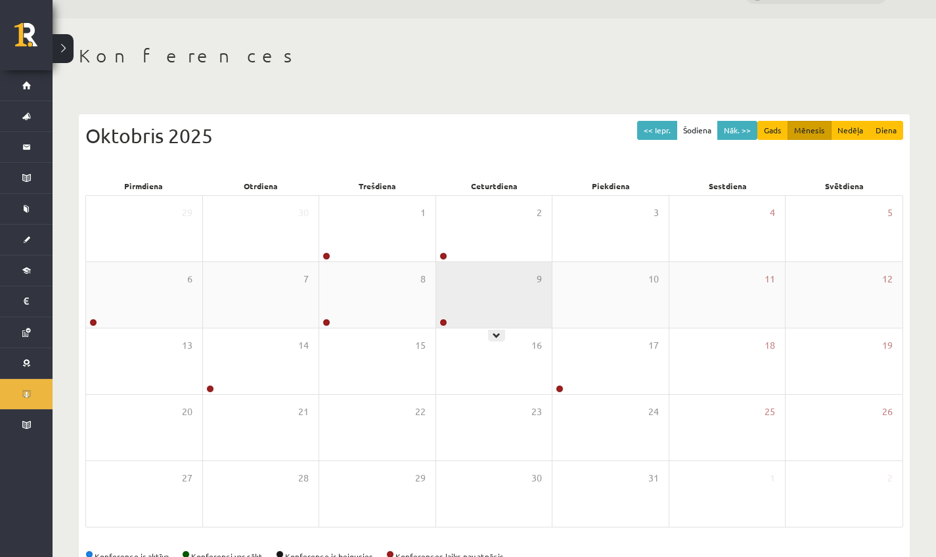
click at [478, 311] on div "9" at bounding box center [494, 295] width 116 height 66
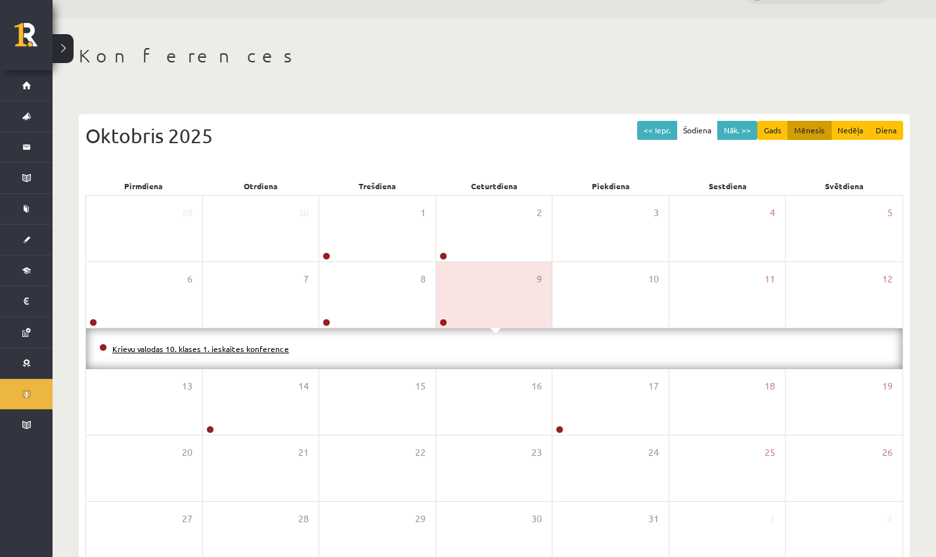
click at [265, 347] on link "Krievu valodas 10. klases 1. ieskaites konference" at bounding box center [200, 349] width 177 height 11
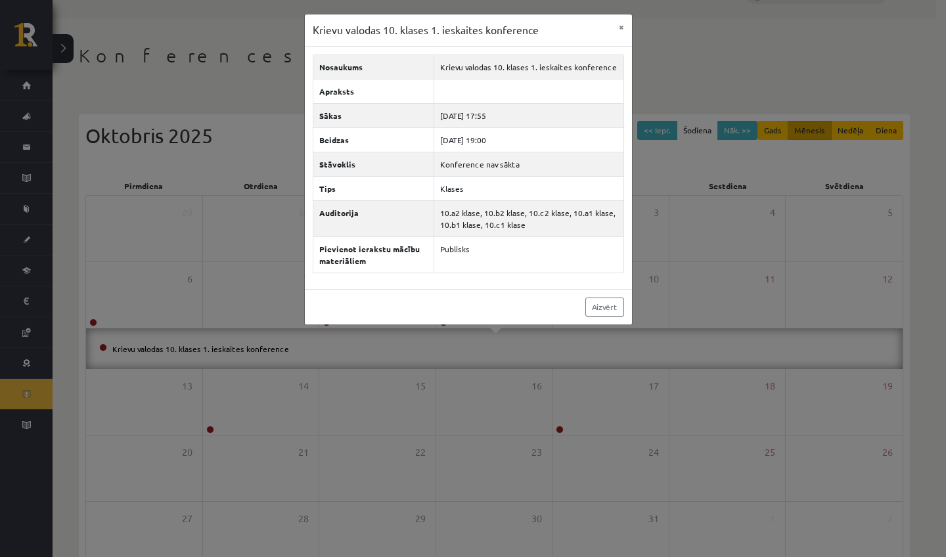
click at [343, 467] on div "Krievu valodas 10. klases 1. ieskaites konference × Nosaukums Krievu valodas 10…" at bounding box center [473, 278] width 946 height 557
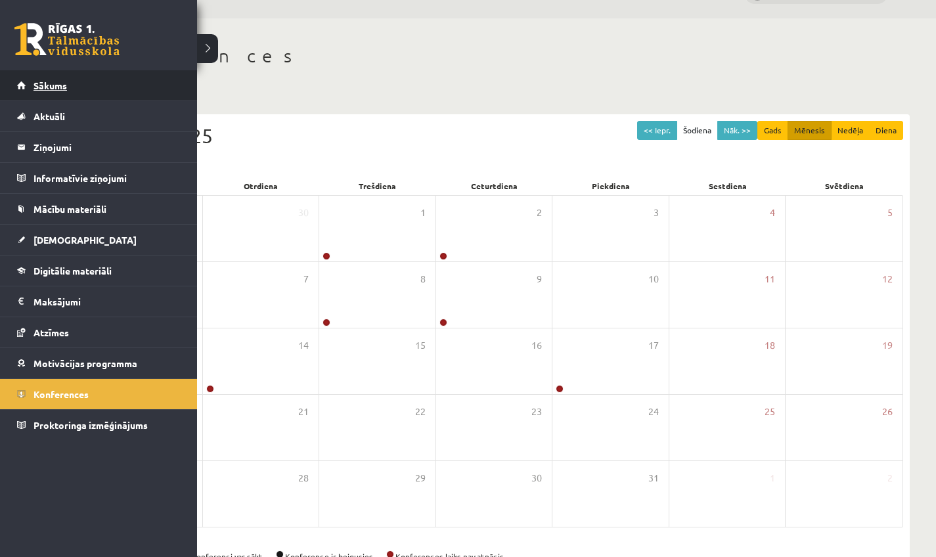
click at [42, 90] on span "Sākums" at bounding box center [49, 85] width 33 height 12
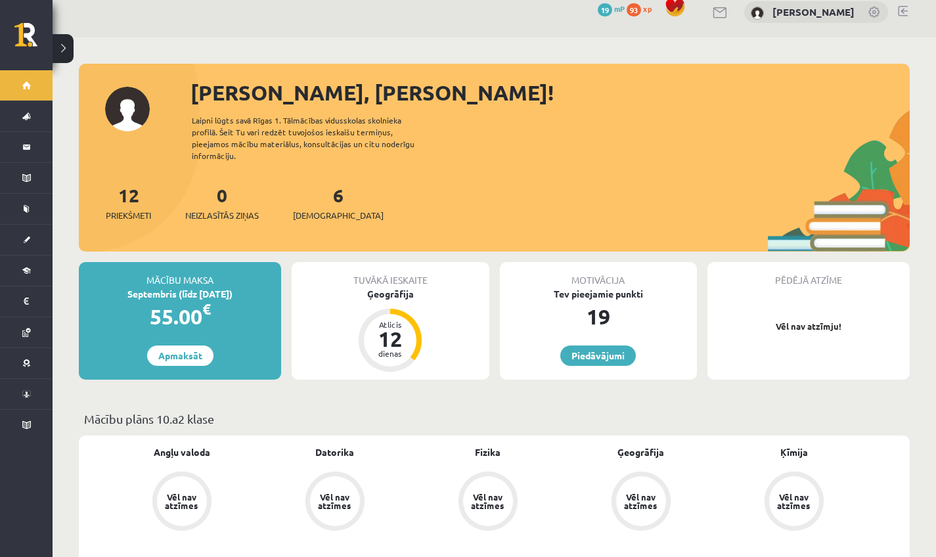
scroll to position [169, 0]
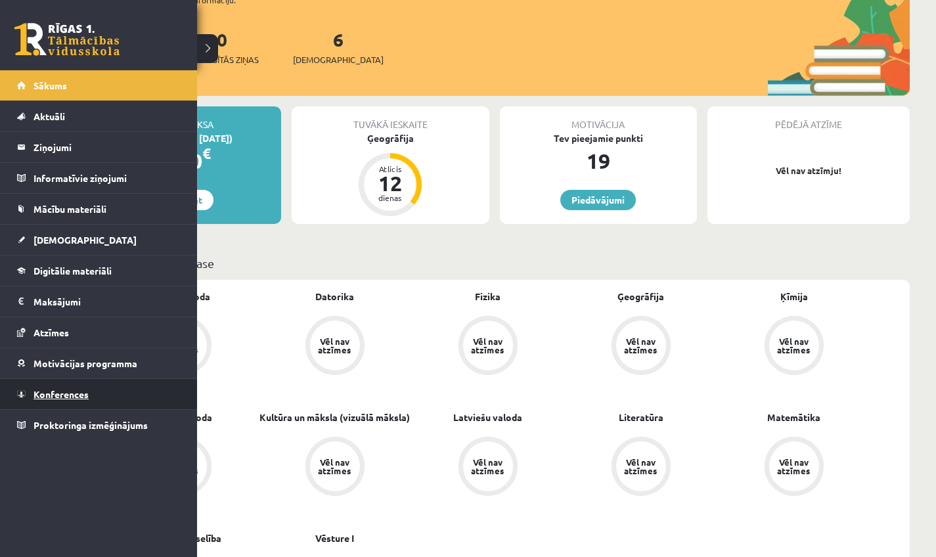
click at [60, 395] on span "Konferences" at bounding box center [60, 394] width 55 height 12
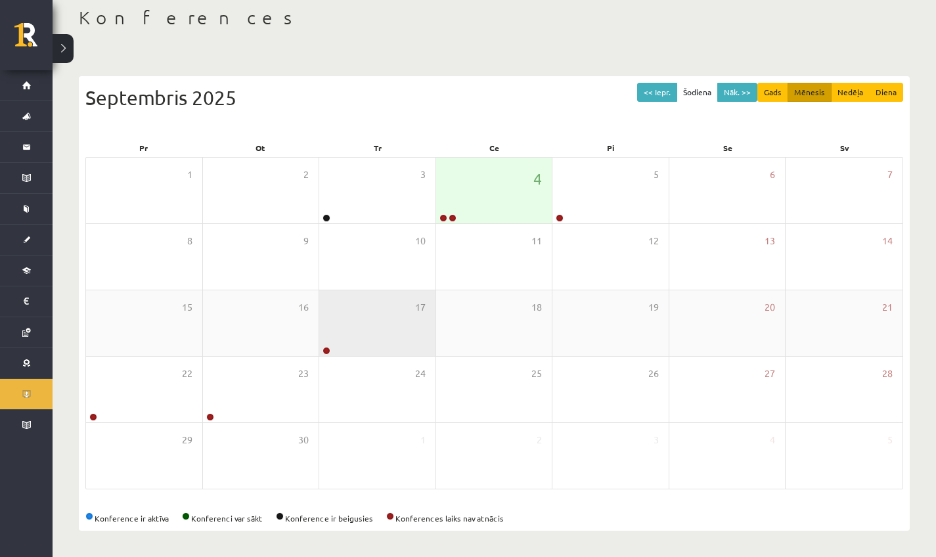
scroll to position [70, 0]
click at [506, 217] on div "4" at bounding box center [494, 191] width 116 height 66
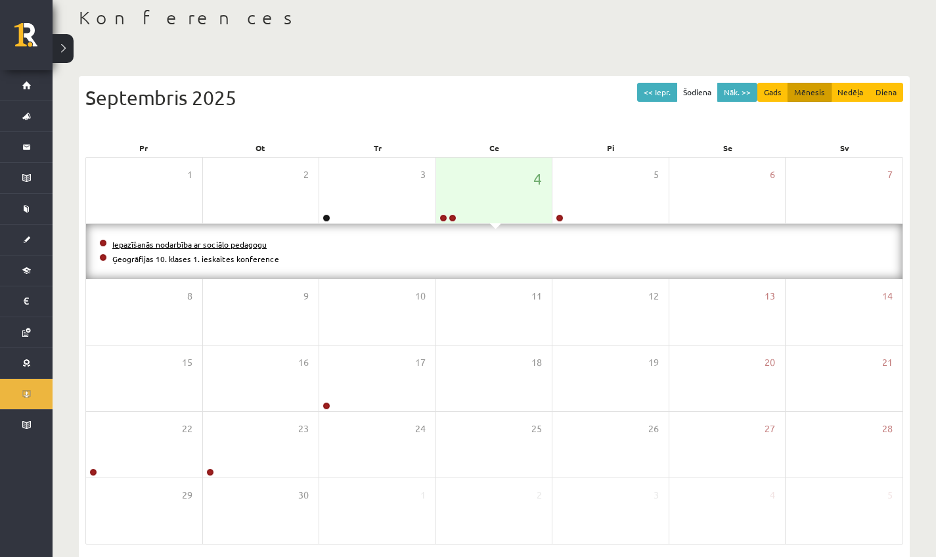
click at [222, 242] on link "Iepazīšanās nodarbība ar sociālo pedagogu" at bounding box center [189, 244] width 154 height 11
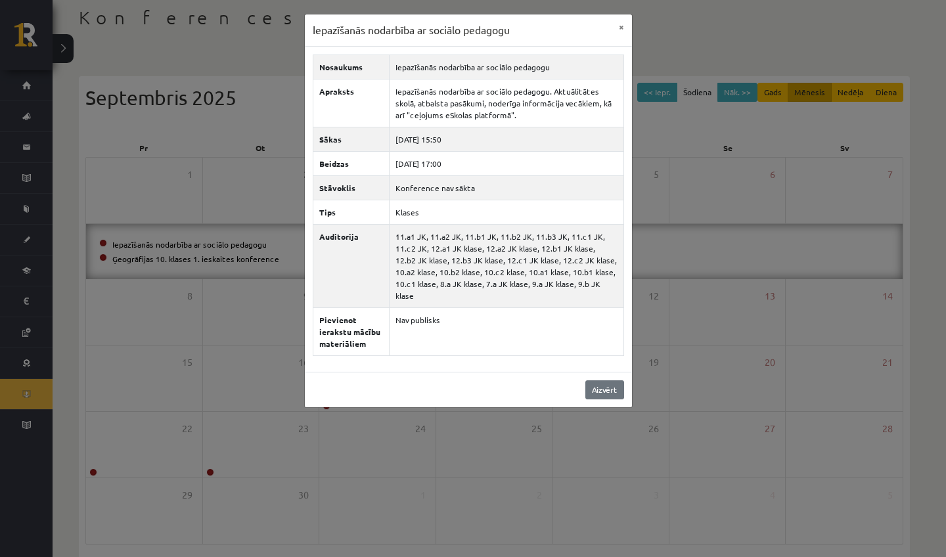
click at [588, 393] on link "Aizvērt" at bounding box center [604, 389] width 39 height 19
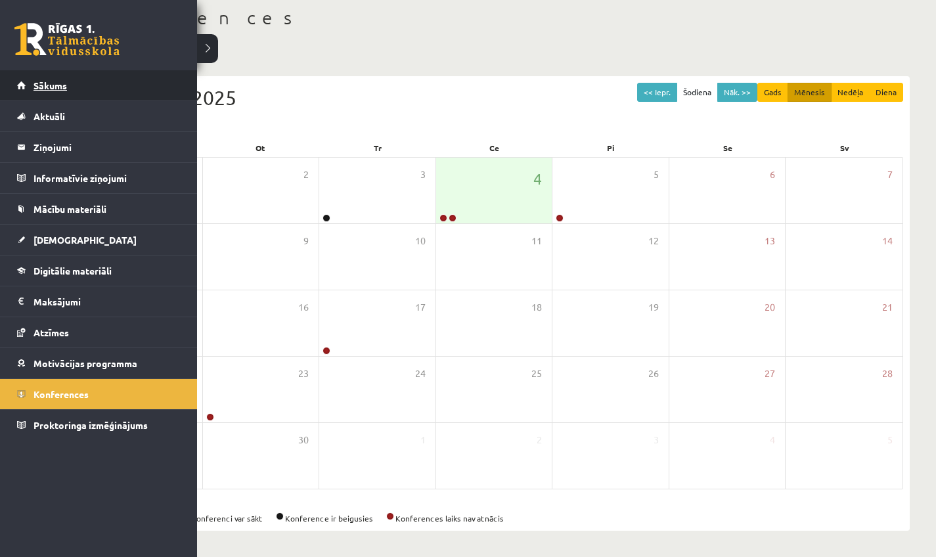
click at [30, 91] on link "Sākums" at bounding box center [99, 85] width 164 height 30
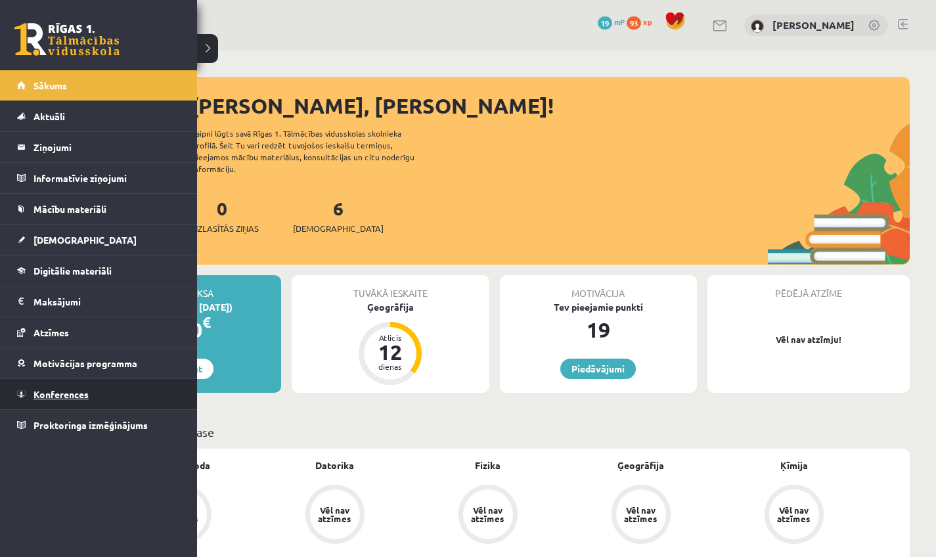
click at [60, 388] on link "Konferences" at bounding box center [99, 394] width 164 height 30
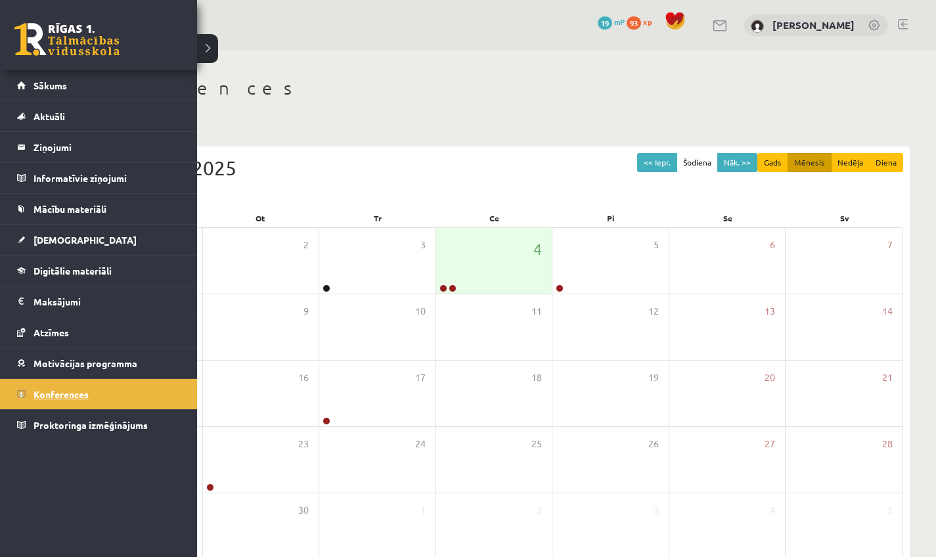
click at [26, 396] on link "Konferences" at bounding box center [99, 394] width 164 height 30
click at [16, 399] on li "Konferences" at bounding box center [98, 393] width 197 height 31
click at [38, 401] on link "Konferences" at bounding box center [99, 394] width 164 height 30
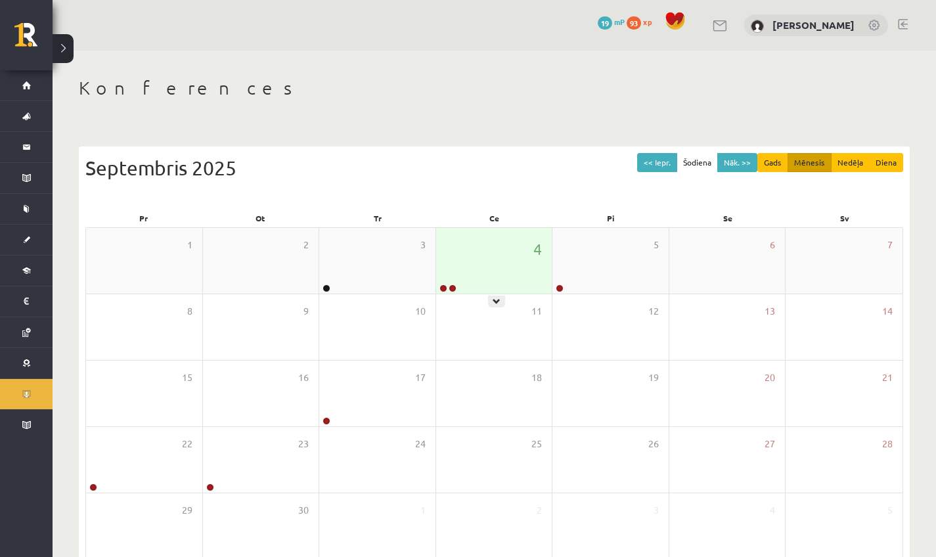
click at [476, 280] on div "4" at bounding box center [494, 261] width 116 height 66
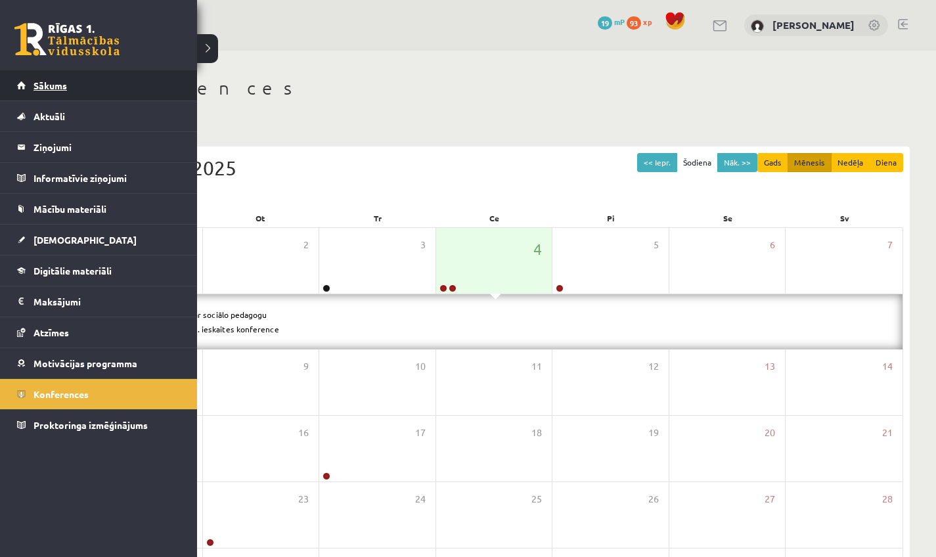
click at [36, 88] on span "Sākums" at bounding box center [49, 85] width 33 height 12
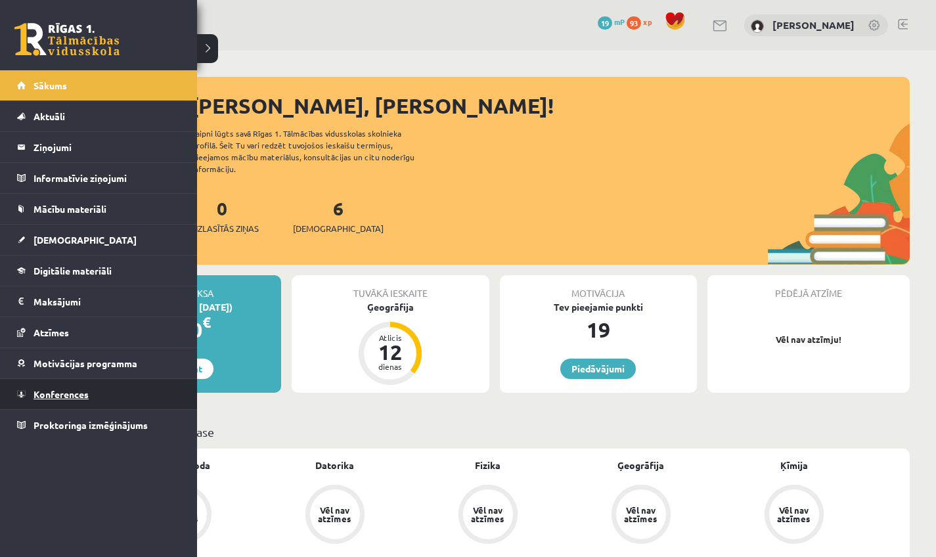
click at [24, 391] on link "Konferences" at bounding box center [99, 394] width 164 height 30
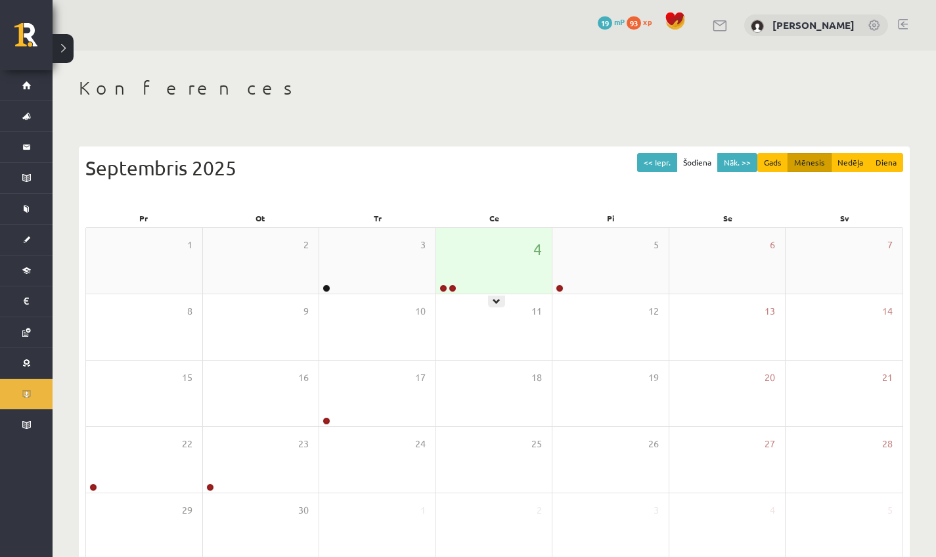
click at [466, 285] on div "4" at bounding box center [494, 261] width 116 height 66
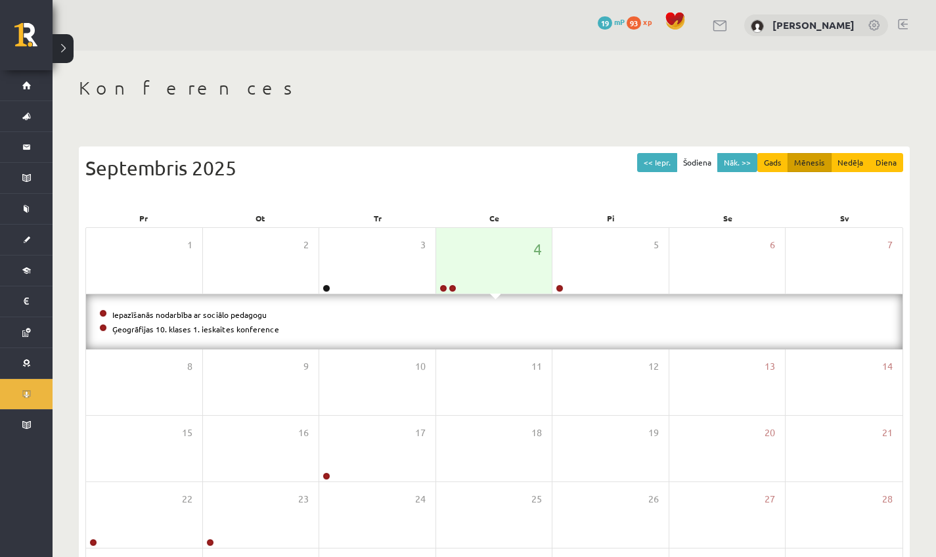
click at [216, 305] on div "Iepazīšanās nodarbība ar sociālo pedagogu Ģeogrāfijas 10. klases 1. ieskaites k…" at bounding box center [494, 321] width 816 height 55
click at [215, 313] on link "Iepazīšanās nodarbība ar sociālo pedagogu" at bounding box center [189, 314] width 154 height 11
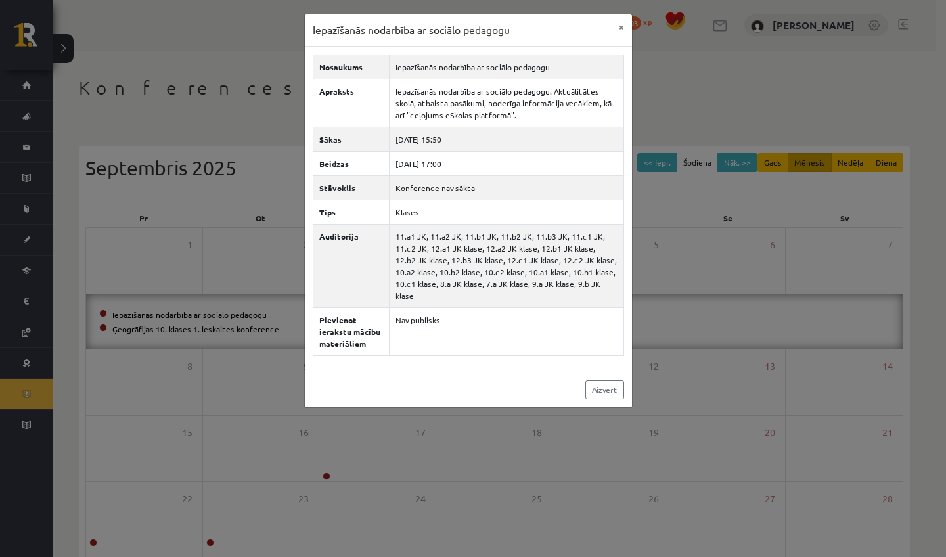
click at [746, 249] on div "Iepazīšanās nodarbība ar sociālo pedagogu × Nosaukums Iepazīšanās nodarbība ar …" at bounding box center [473, 278] width 946 height 557
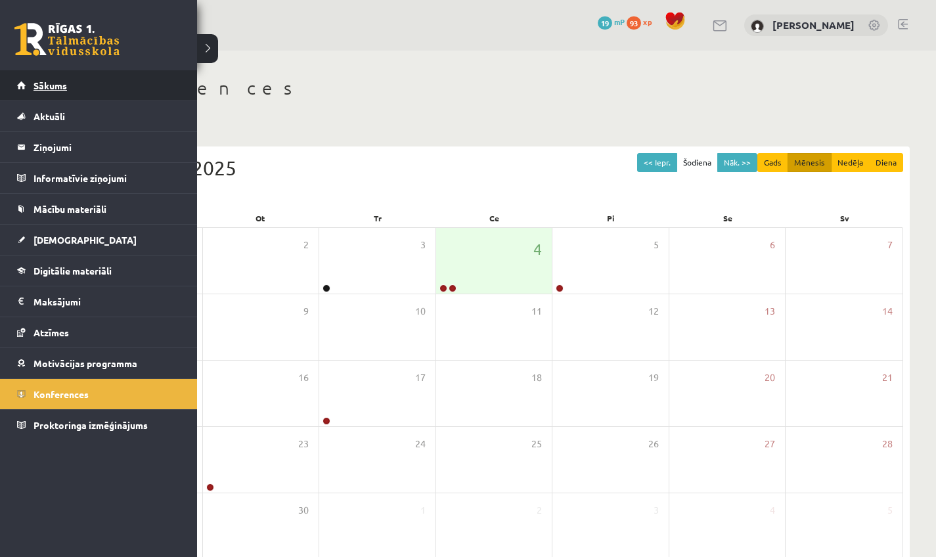
click at [33, 96] on link "Sākums" at bounding box center [99, 85] width 164 height 30
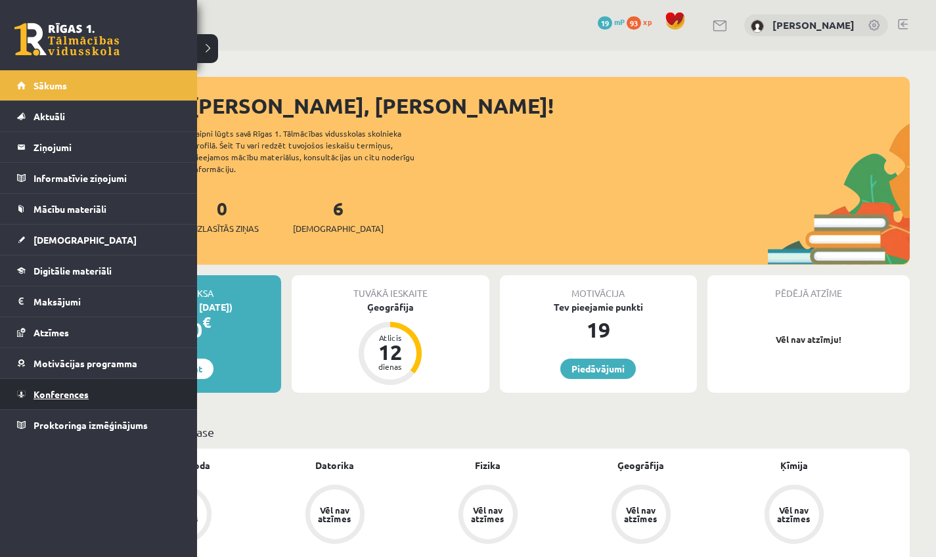
click at [63, 402] on link "Konferences" at bounding box center [99, 394] width 164 height 30
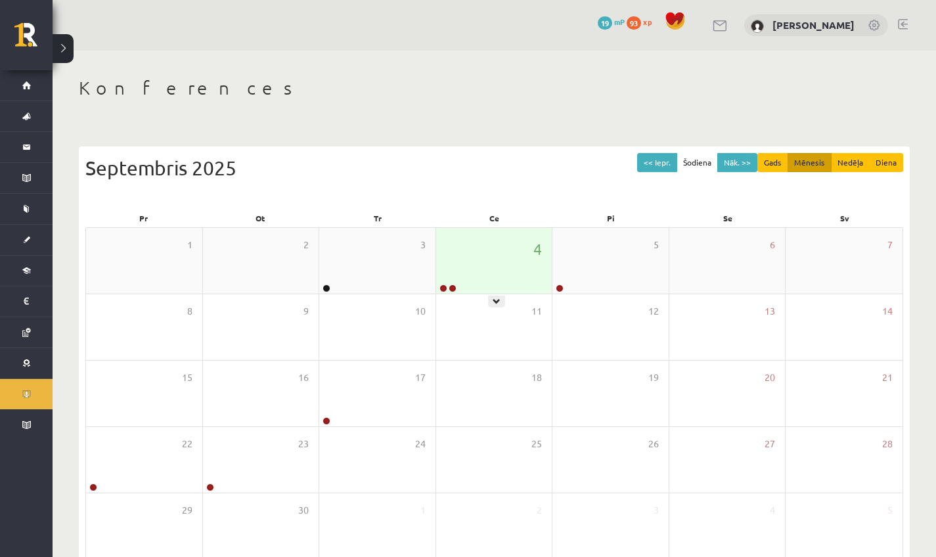
click at [493, 282] on div "4" at bounding box center [494, 261] width 116 height 66
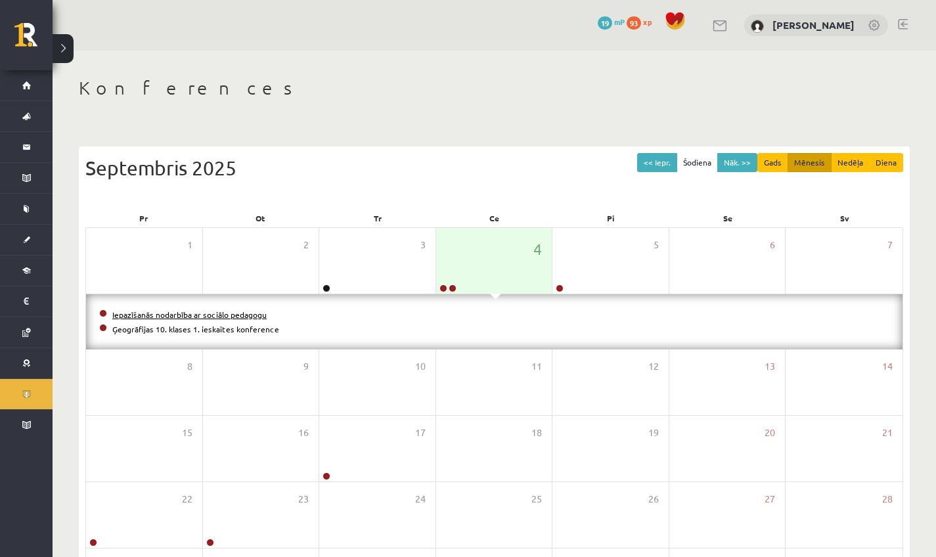
click at [260, 315] on link "Iepazīšanās nodarbība ar sociālo pedagogu" at bounding box center [189, 314] width 154 height 11
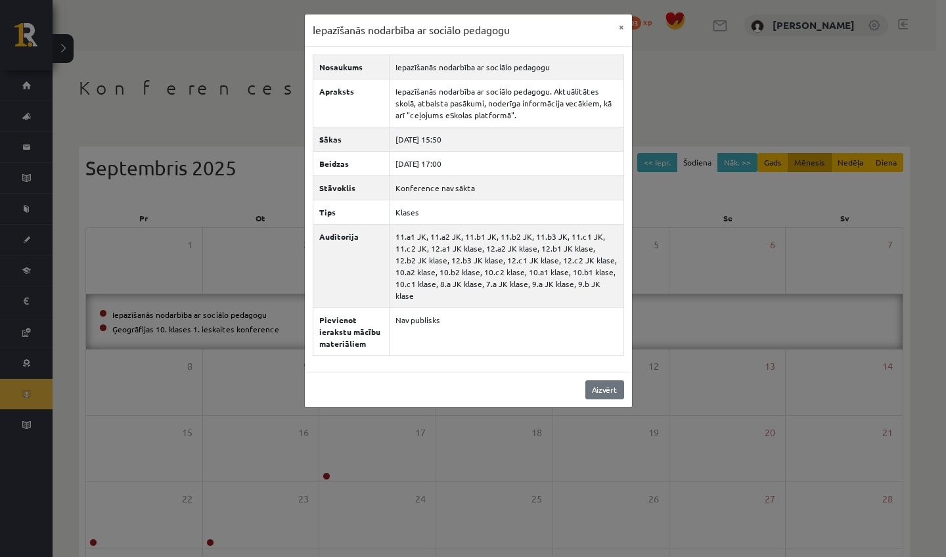
click at [608, 388] on link "Aizvērt" at bounding box center [604, 389] width 39 height 19
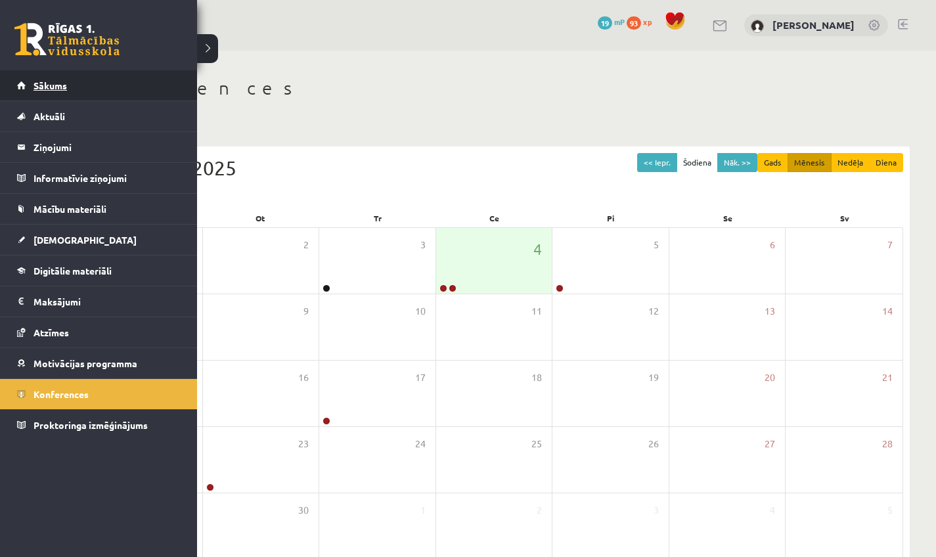
click at [60, 78] on link "Sākums" at bounding box center [99, 85] width 164 height 30
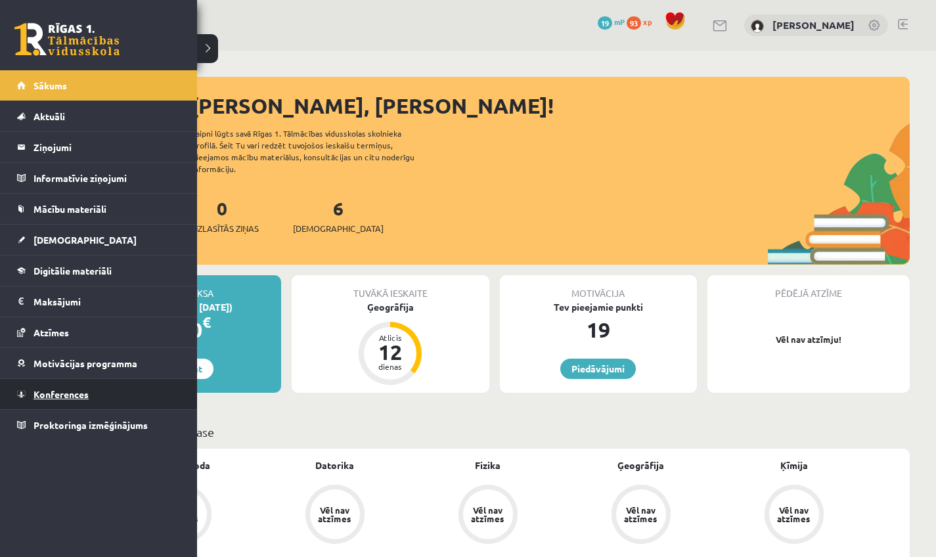
click at [78, 394] on span "Konferences" at bounding box center [60, 394] width 55 height 12
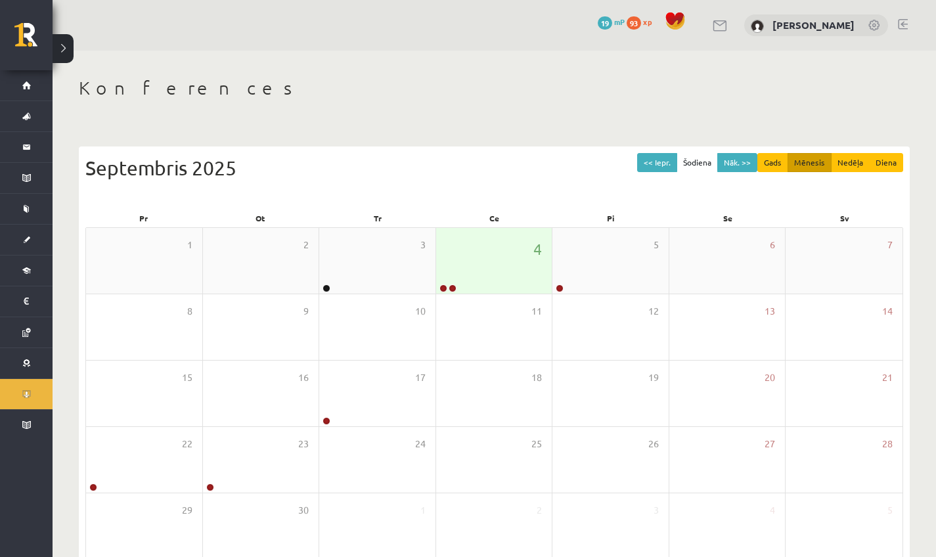
click at [451, 293] on div "1 2 3 4 5 6 7" at bounding box center [494, 261] width 816 height 66
click at [465, 287] on div "4" at bounding box center [494, 261] width 116 height 66
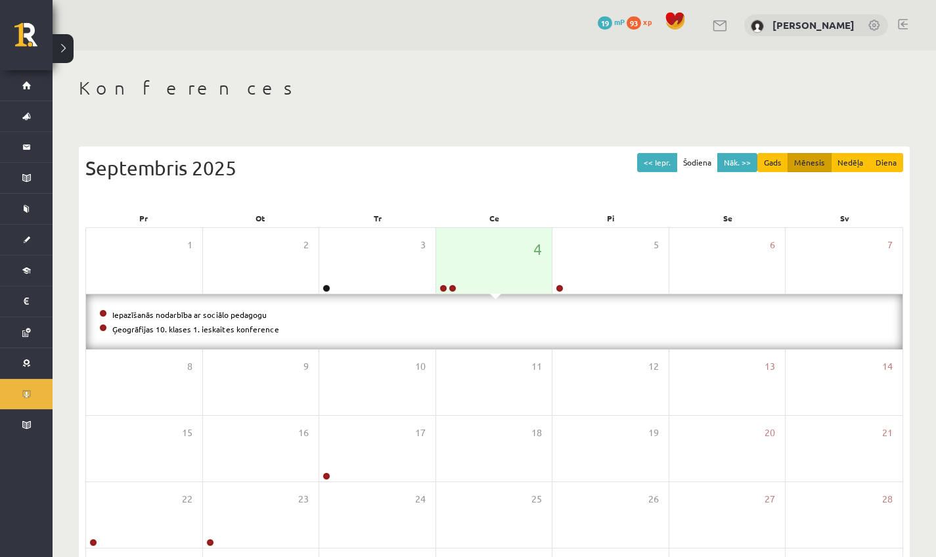
click at [219, 319] on li "Iepazīšanās nodarbība ar sociālo pedagogu" at bounding box center [494, 314] width 790 height 14
click at [219, 317] on link "Iepazīšanās nodarbība ar sociālo pedagogu" at bounding box center [189, 314] width 154 height 11
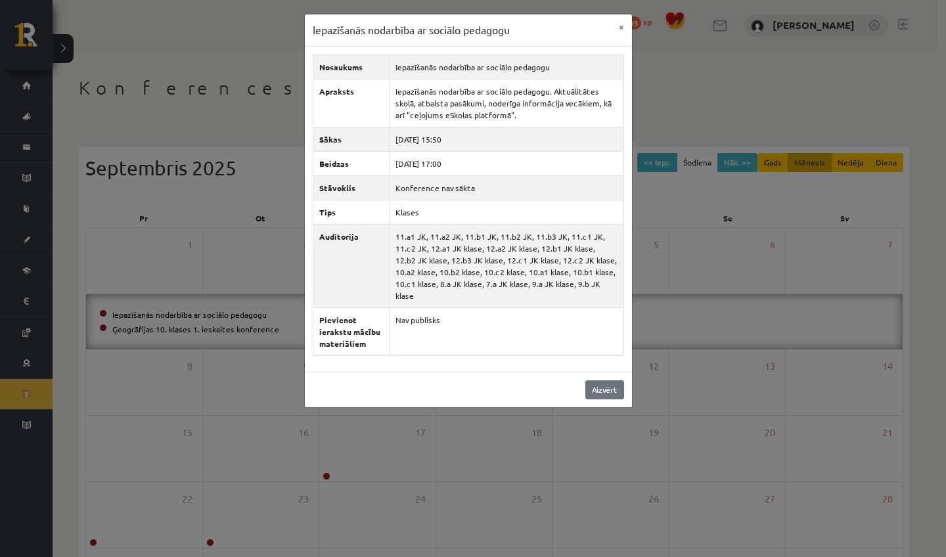
click at [594, 388] on link "Aizvērt" at bounding box center [604, 389] width 39 height 19
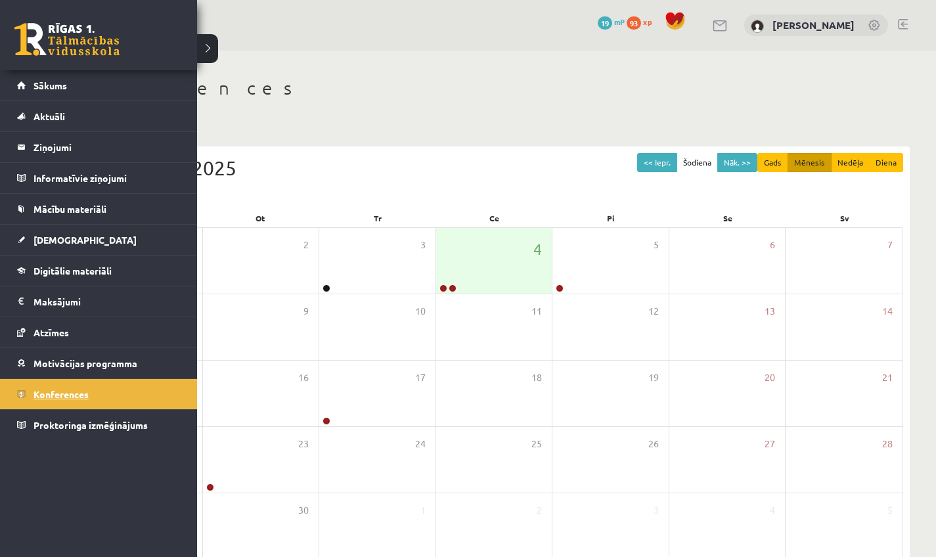
click at [41, 392] on span "Konferences" at bounding box center [60, 394] width 55 height 12
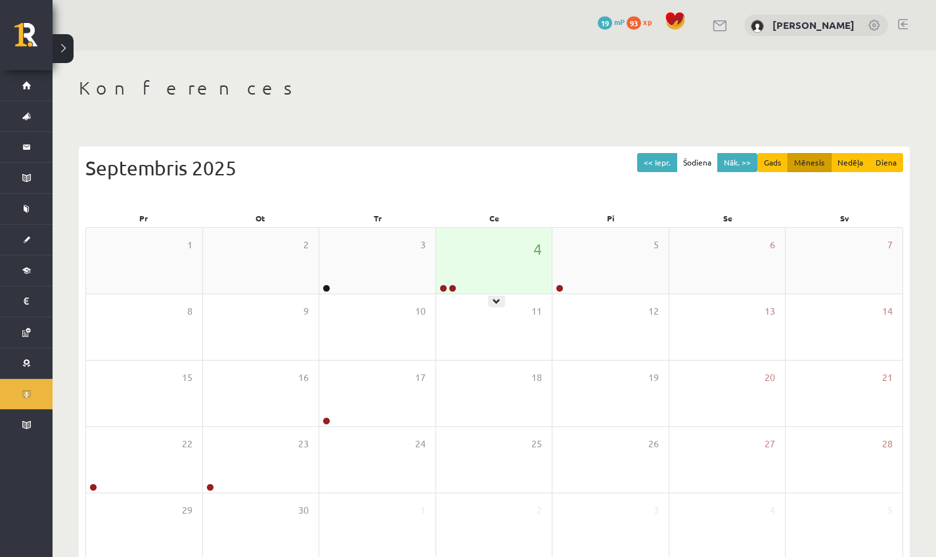
click at [439, 289] on div at bounding box center [447, 288] width 22 height 9
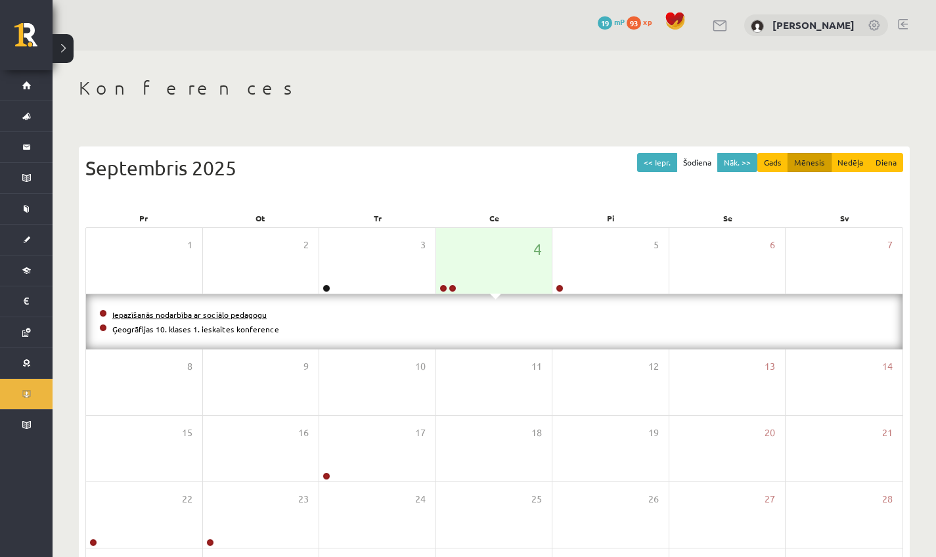
click at [240, 315] on link "Iepazīšanās nodarbība ar sociālo pedagogu" at bounding box center [189, 314] width 154 height 11
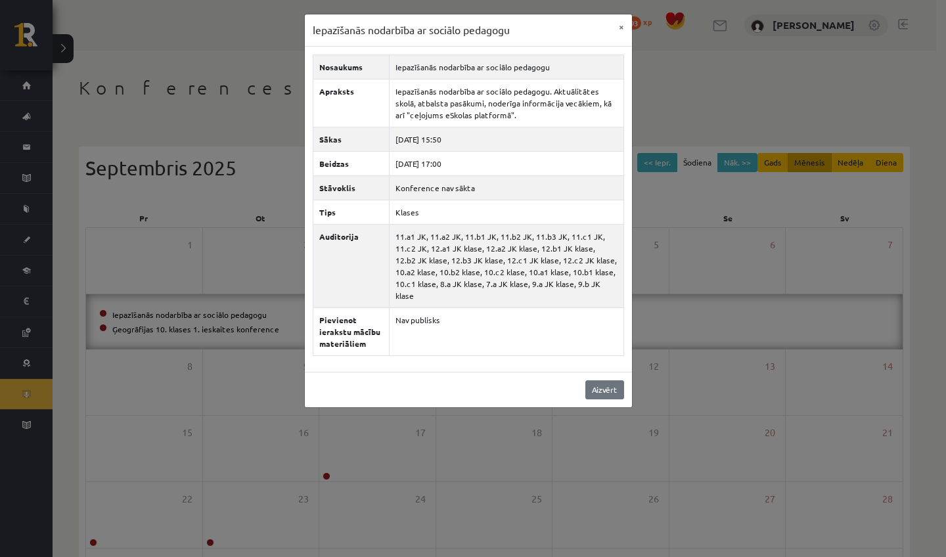
click at [613, 397] on link "Aizvērt" at bounding box center [604, 389] width 39 height 19
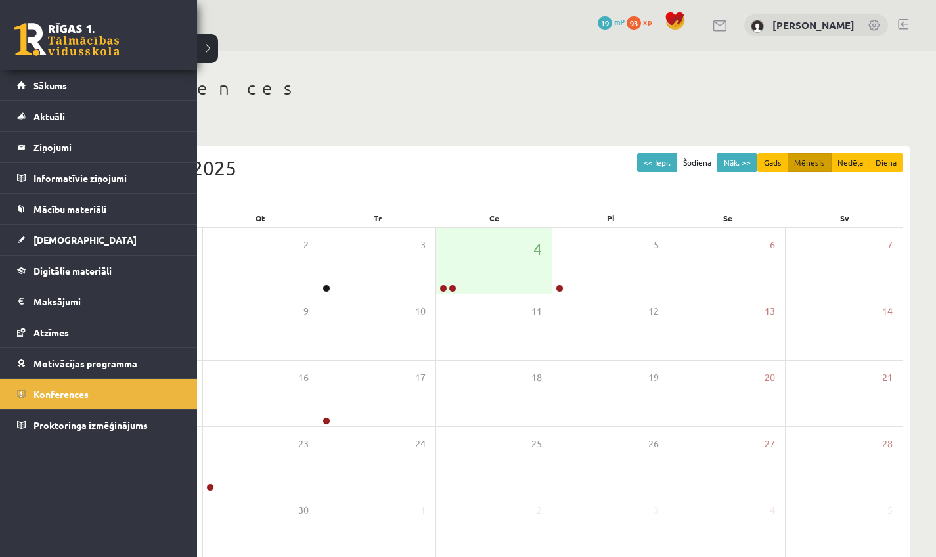
click at [82, 391] on span "Konferences" at bounding box center [60, 394] width 55 height 12
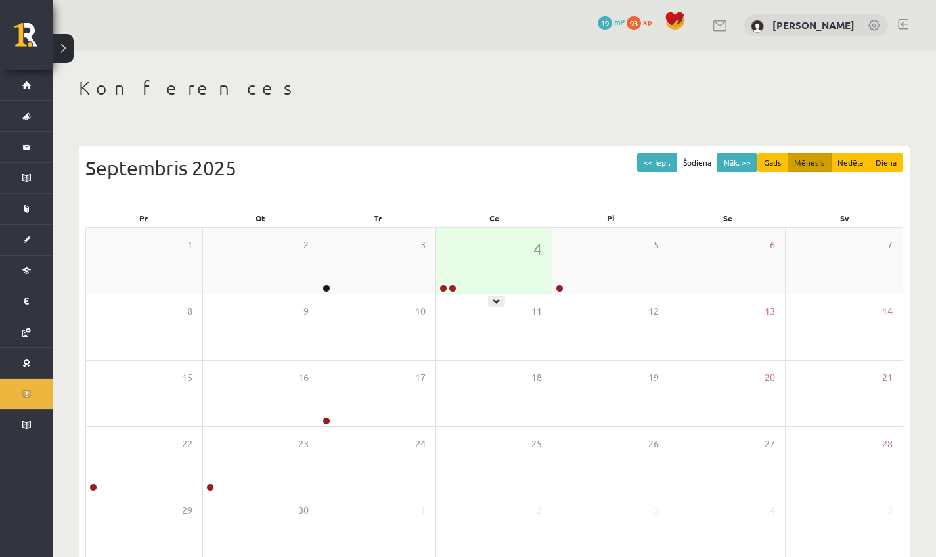
click at [470, 281] on div "4" at bounding box center [494, 261] width 116 height 66
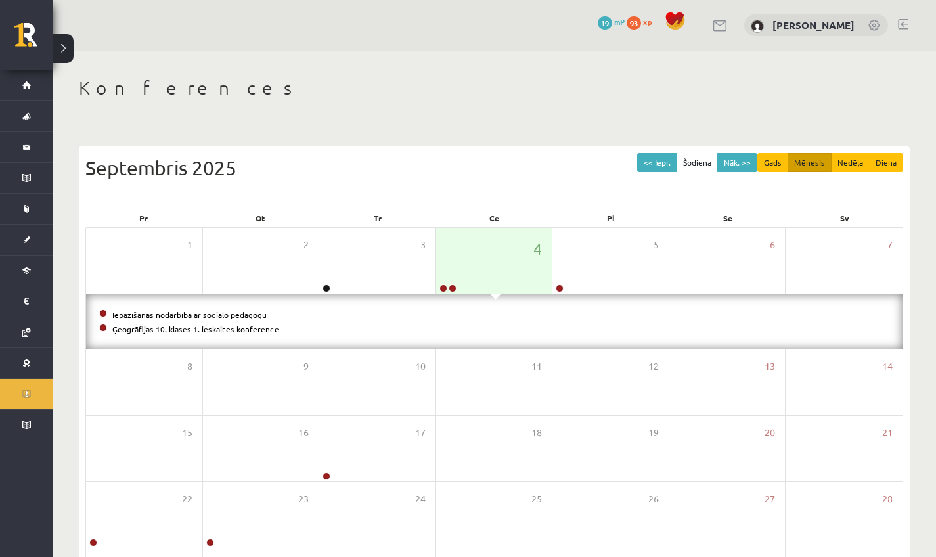
click at [259, 312] on link "Iepazīšanās nodarbība ar sociālo pedagogu" at bounding box center [189, 314] width 154 height 11
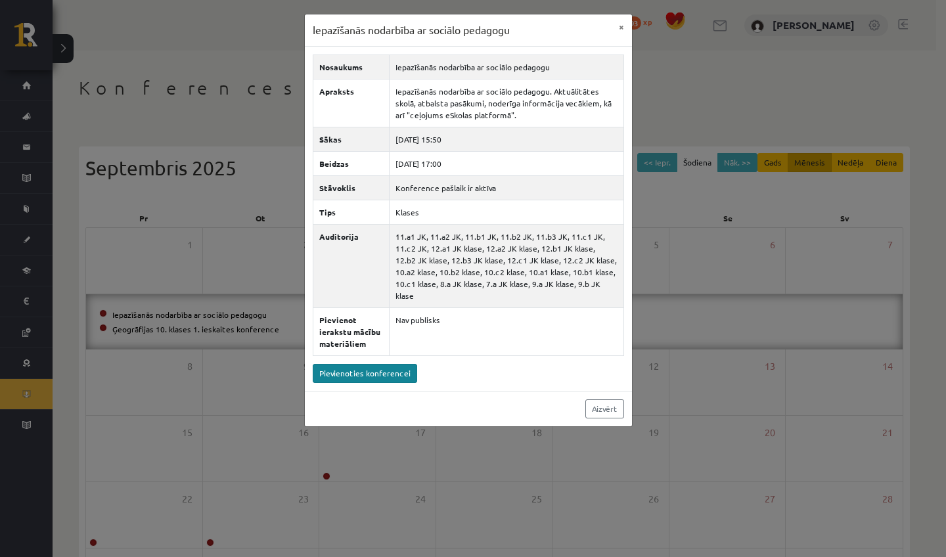
click at [388, 374] on link "Pievienoties konferencei" at bounding box center [365, 373] width 104 height 19
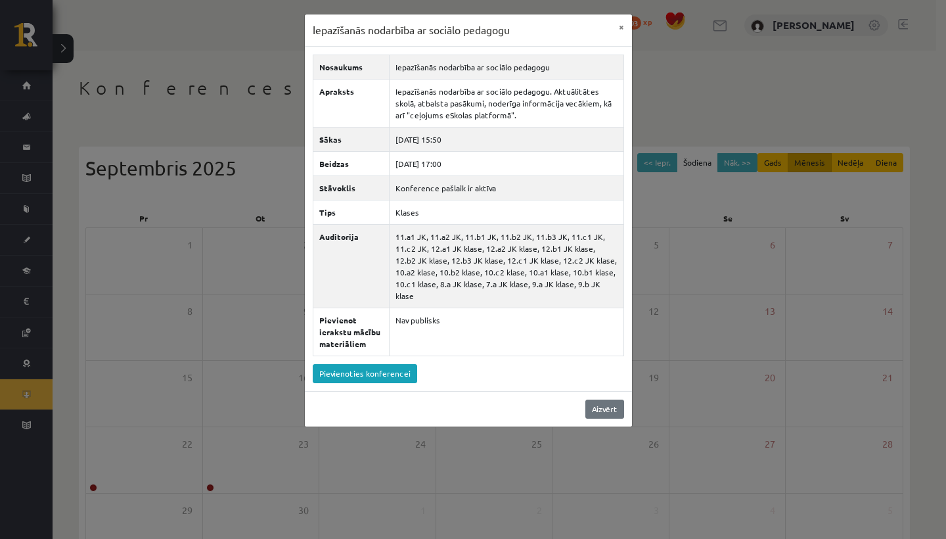
click at [617, 407] on link "Aizvērt" at bounding box center [604, 408] width 39 height 19
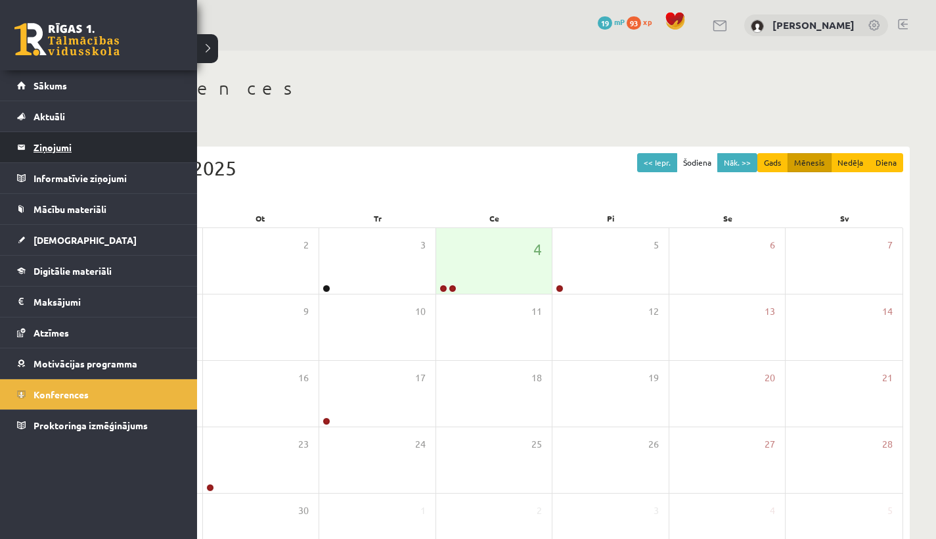
click at [38, 146] on legend "Ziņojumi 0" at bounding box center [106, 147] width 147 height 30
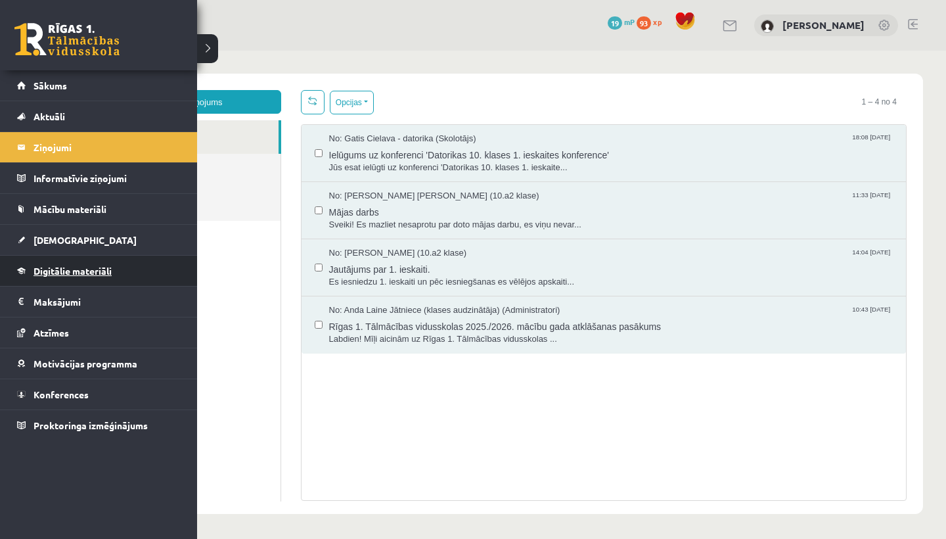
click at [67, 270] on span "Digitālie materiāli" at bounding box center [72, 271] width 78 height 12
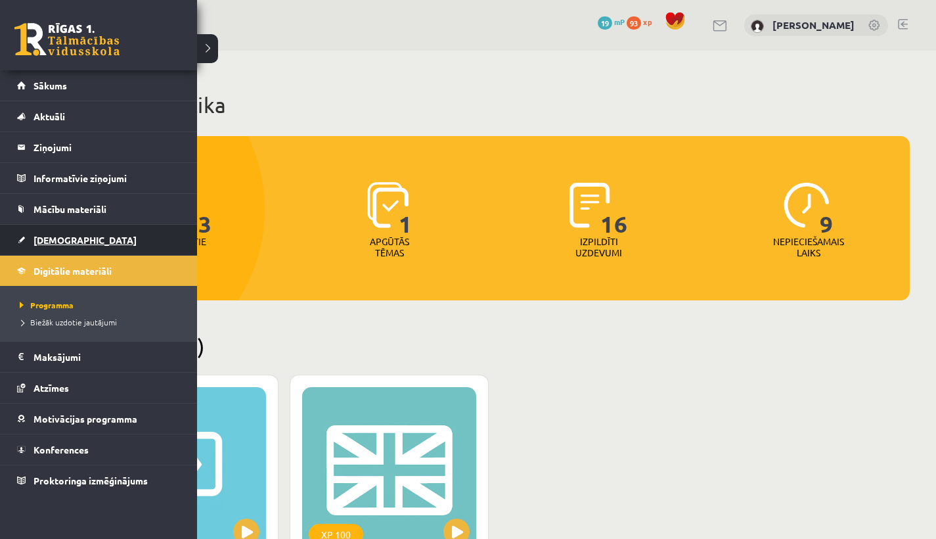
click at [47, 240] on span "[DEMOGRAPHIC_DATA]" at bounding box center [84, 240] width 103 height 12
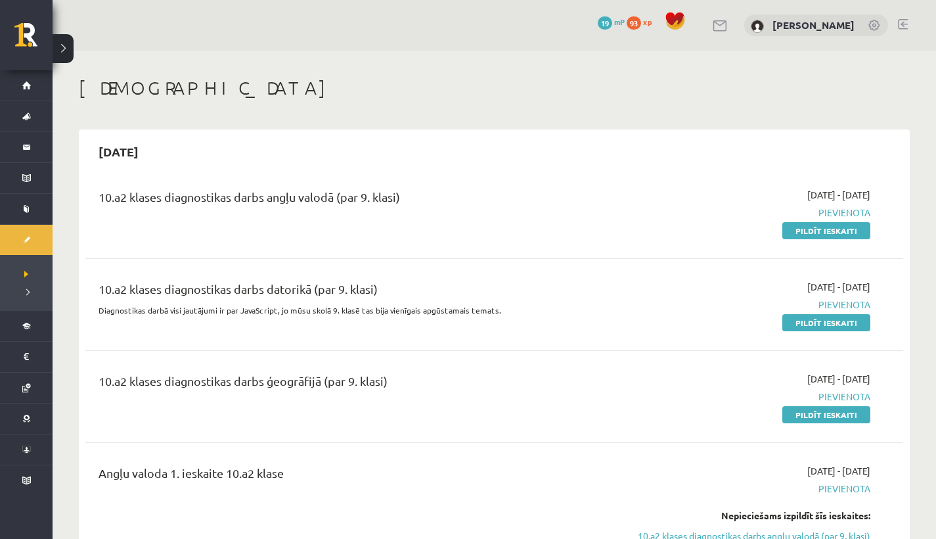
scroll to position [3, 0]
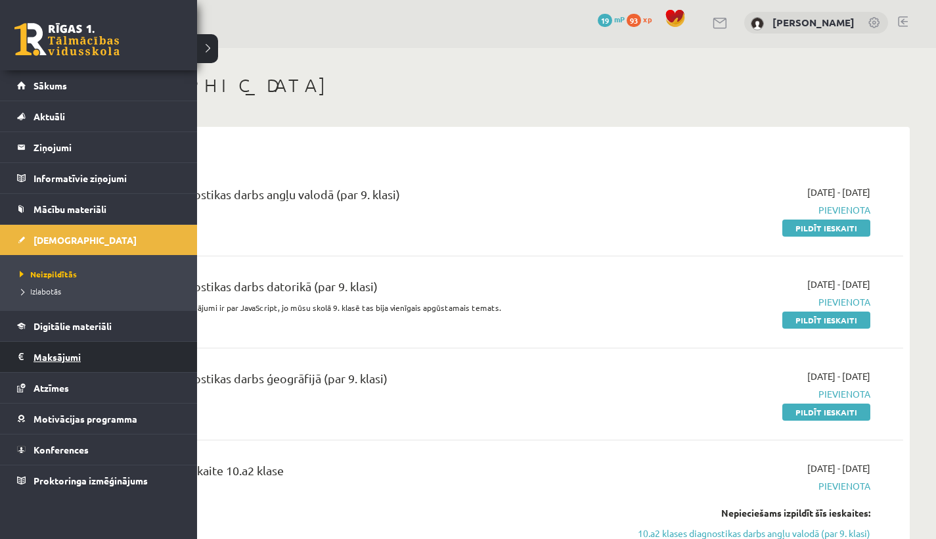
click at [76, 367] on legend "Maksājumi 0" at bounding box center [106, 357] width 147 height 30
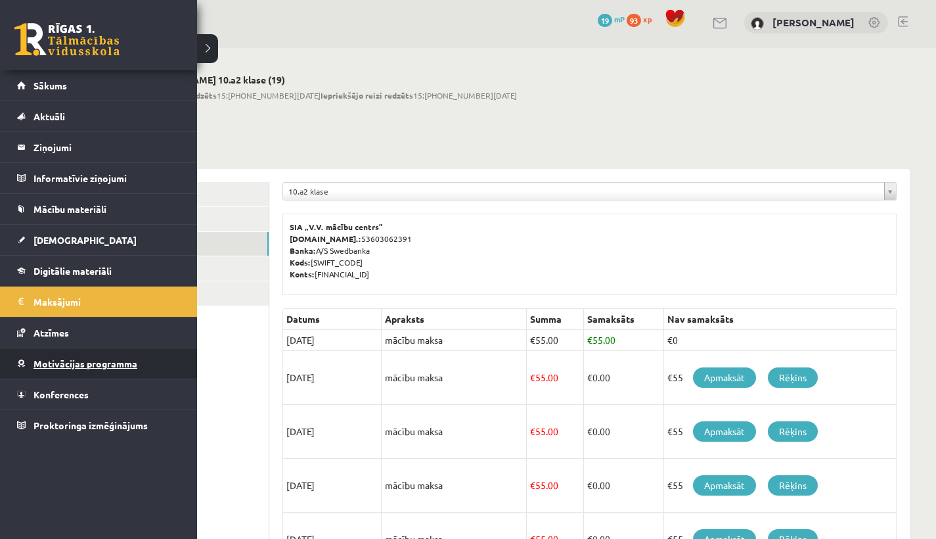
click at [44, 362] on span "Motivācijas programma" at bounding box center [85, 363] width 104 height 12
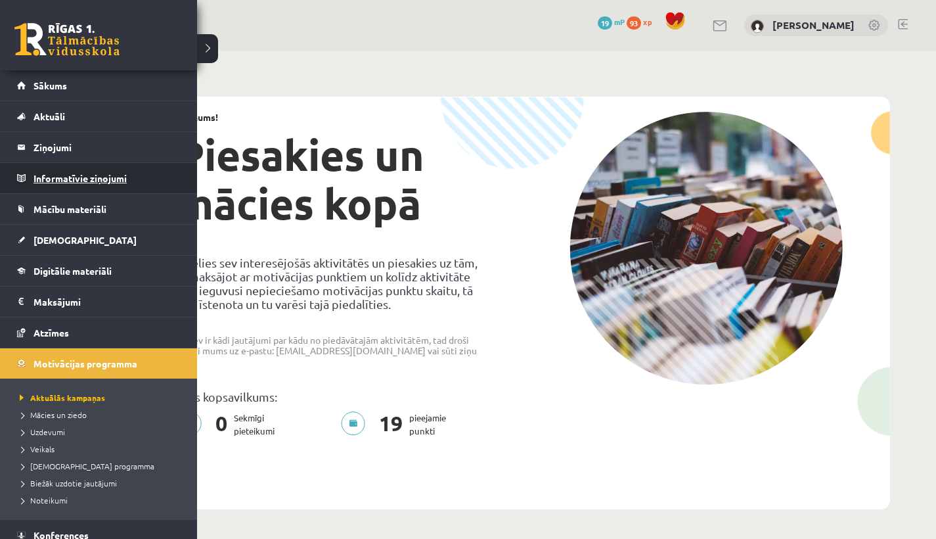
click at [71, 187] on legend "Informatīvie ziņojumi 0" at bounding box center [106, 178] width 147 height 30
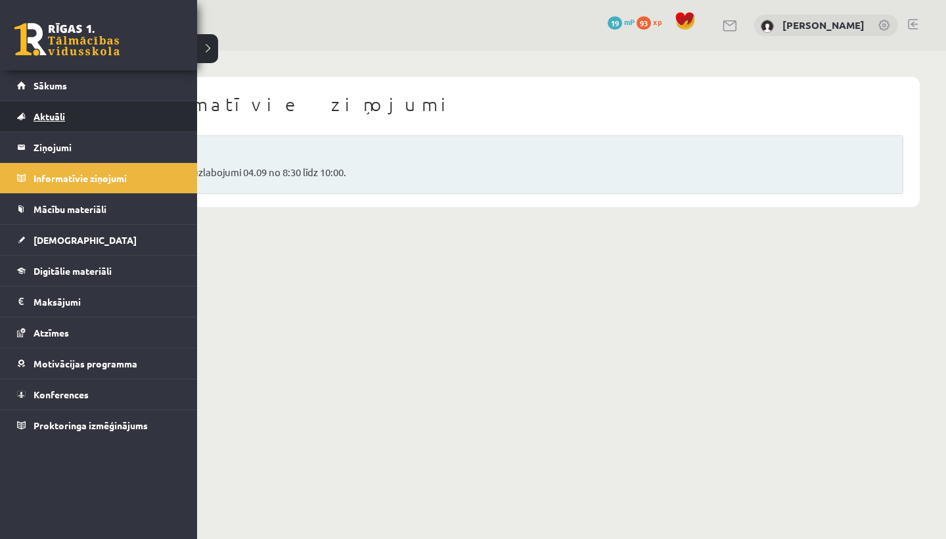
click at [53, 124] on link "Aktuāli" at bounding box center [99, 116] width 164 height 30
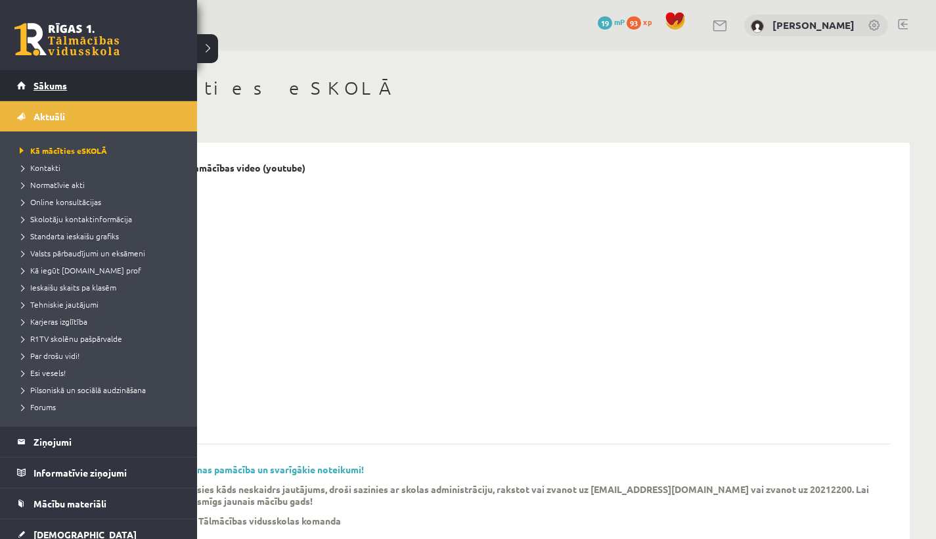
click at [39, 87] on span "Sākums" at bounding box center [49, 85] width 33 height 12
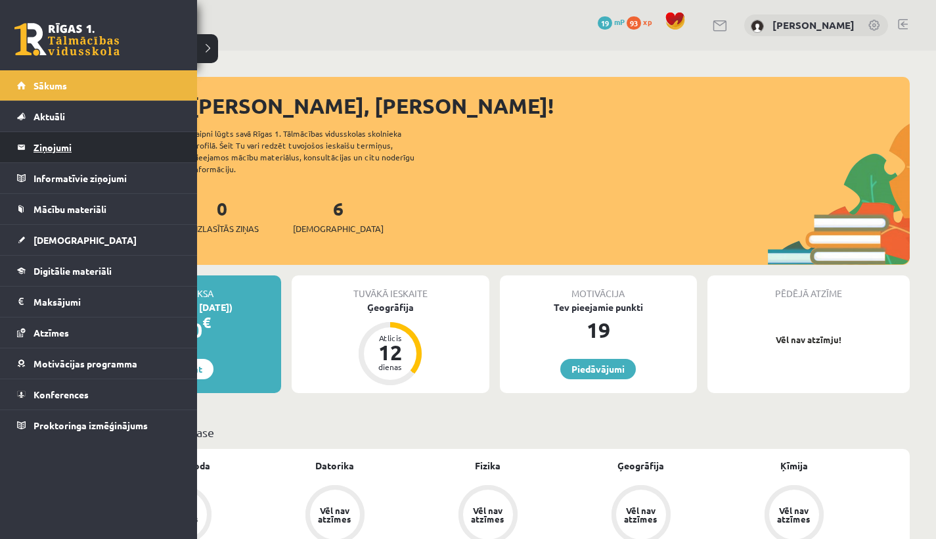
click at [47, 153] on legend "Ziņojumi 0" at bounding box center [106, 147] width 147 height 30
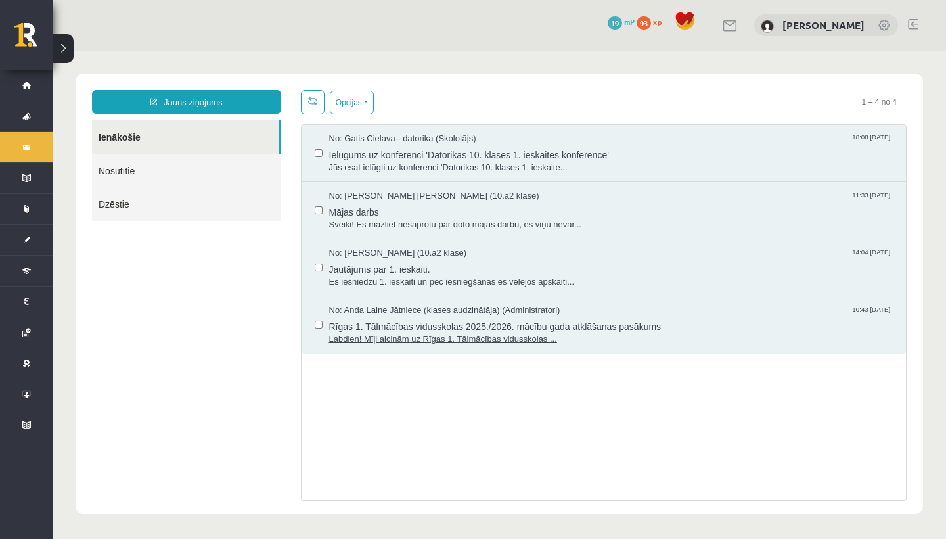
click at [407, 309] on span "No: Anda Laine Jātniece (klases audzinātāja) (Administratori)" at bounding box center [444, 310] width 231 height 12
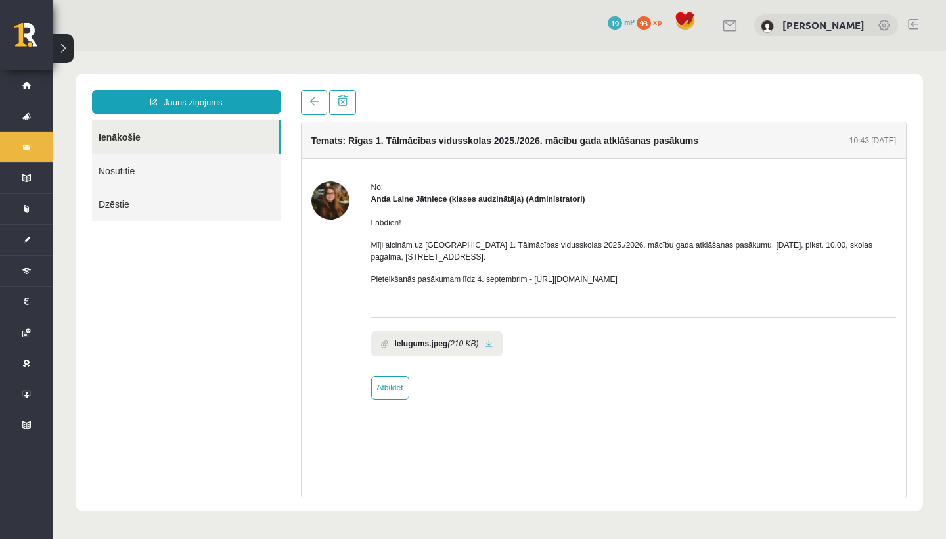
click at [493, 346] on link at bounding box center [488, 344] width 7 height 9
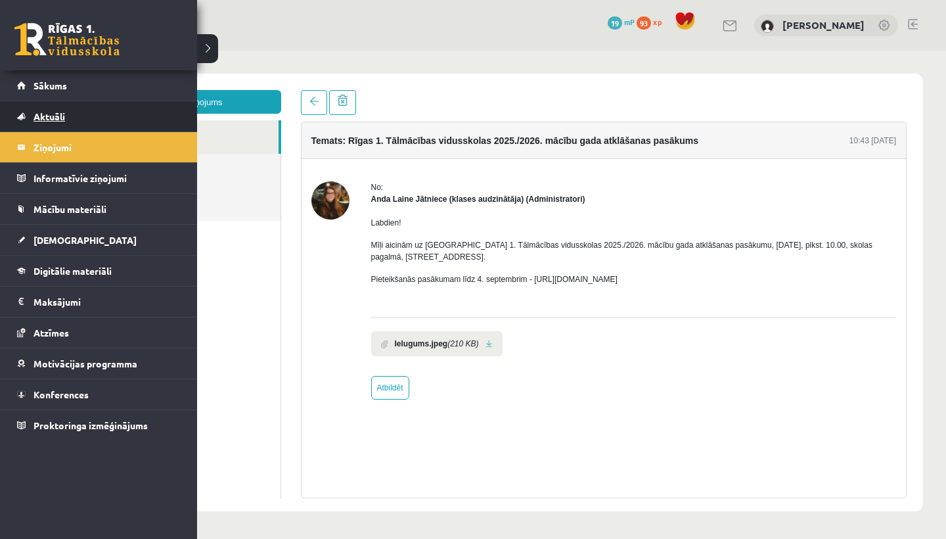
click at [20, 124] on link "Aktuāli" at bounding box center [99, 116] width 164 height 30
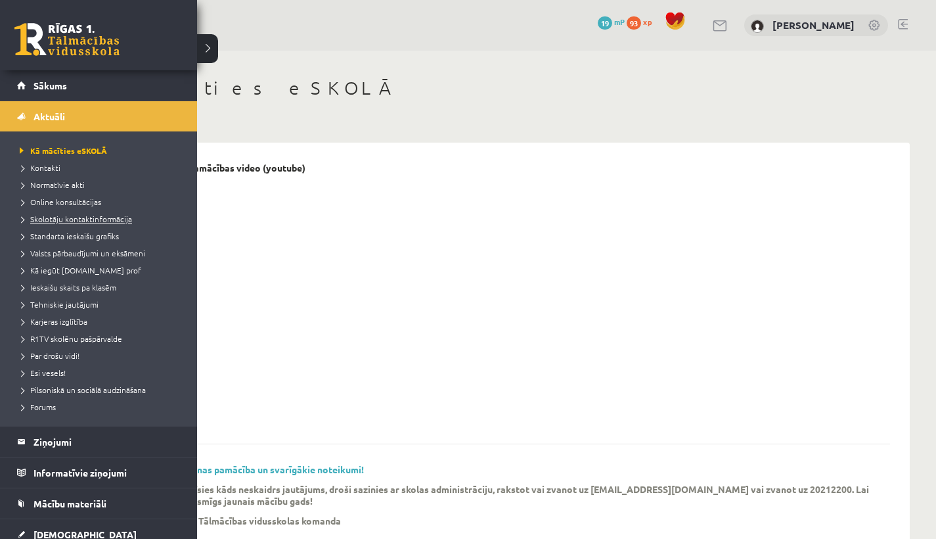
click at [52, 214] on span "Skolotāju kontaktinformācija" at bounding box center [74, 218] width 116 height 11
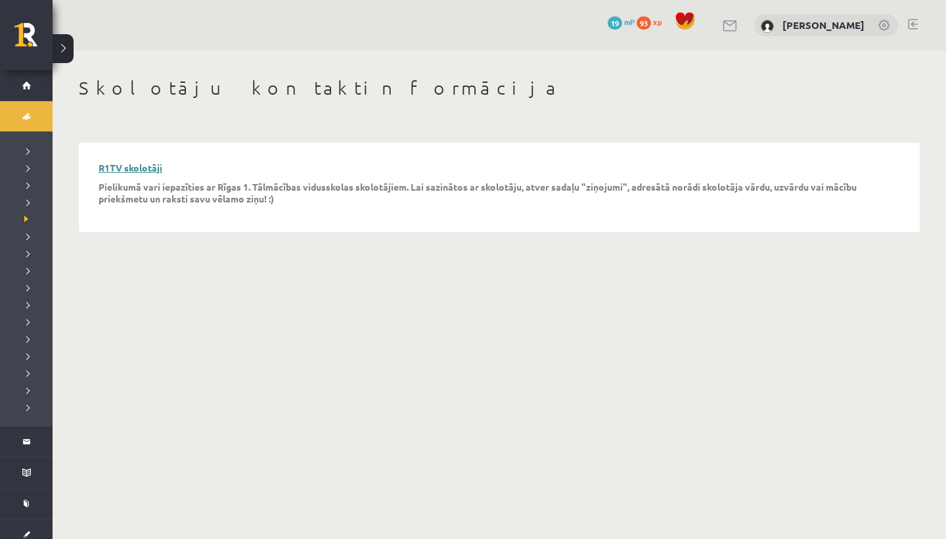
click at [131, 168] on link "R1TV skolotāji" at bounding box center [131, 168] width 64 height 12
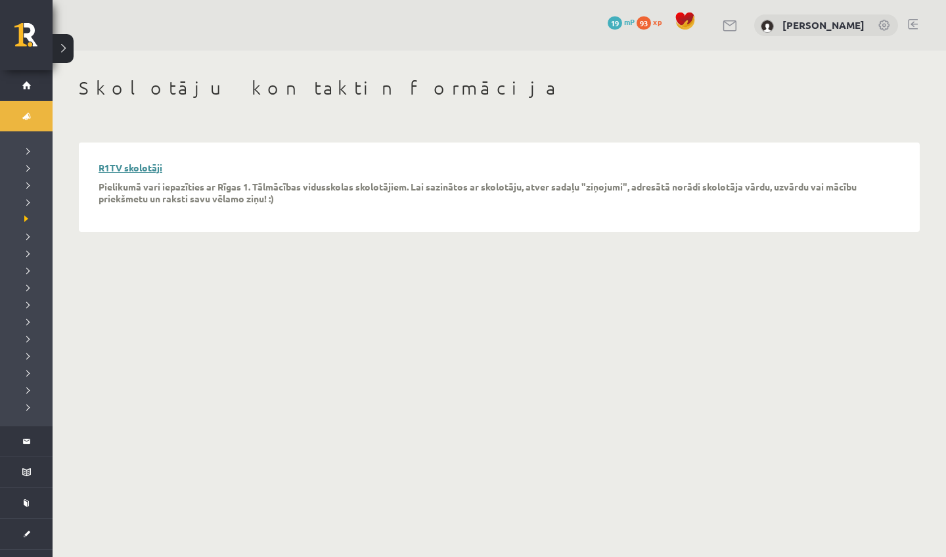
click at [130, 167] on link "R1TV skolotāji" at bounding box center [131, 168] width 64 height 12
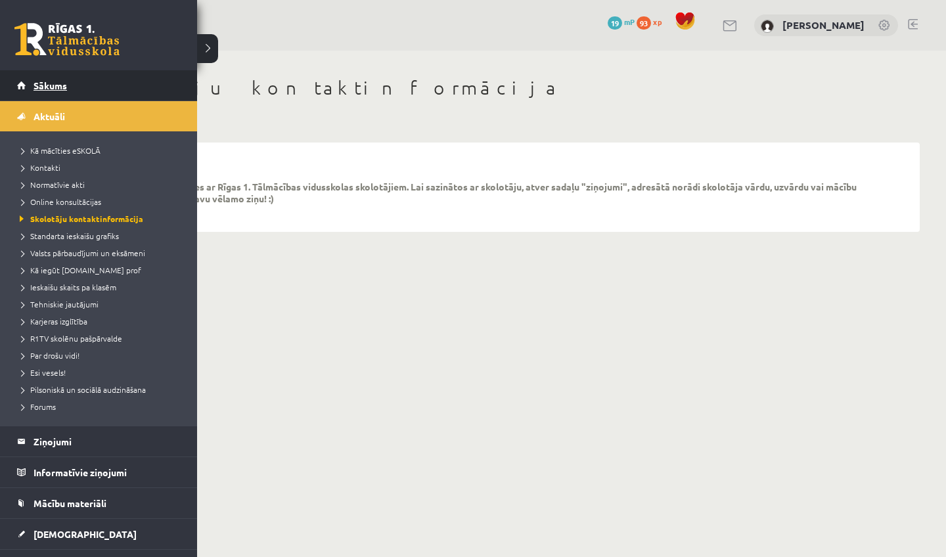
click at [34, 89] on span "Sākums" at bounding box center [49, 85] width 33 height 12
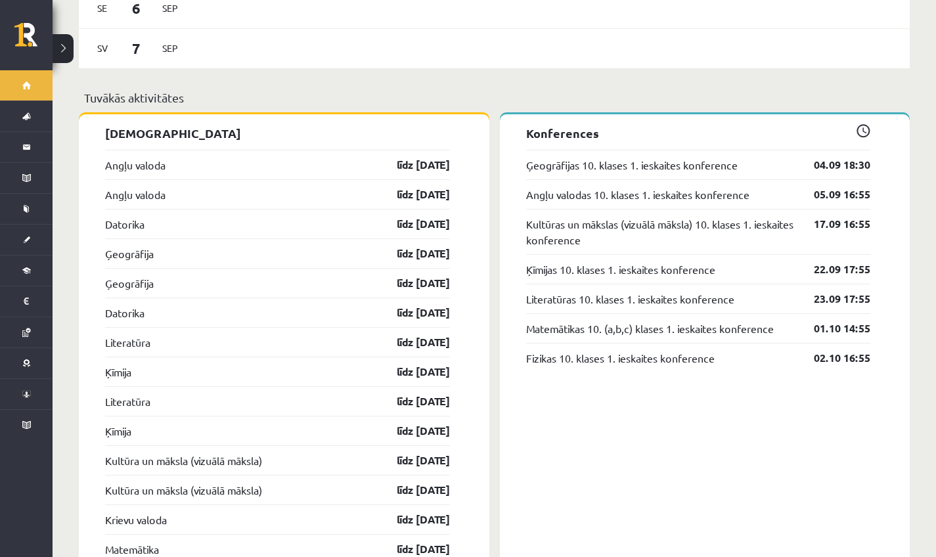
scroll to position [1123, 0]
